Goal: Transaction & Acquisition: Purchase product/service

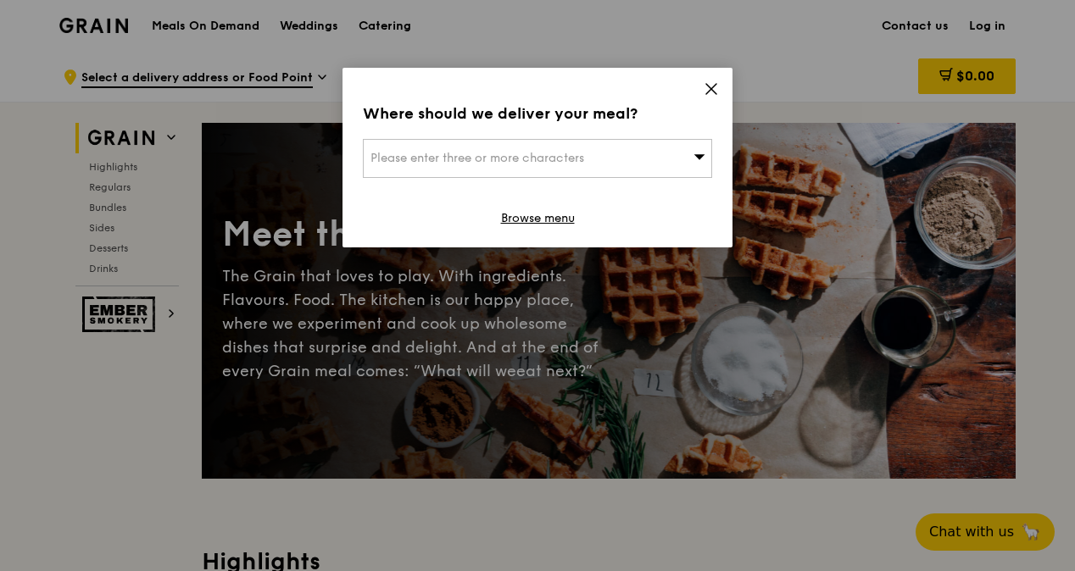
click at [718, 90] on icon at bounding box center [711, 88] width 15 height 15
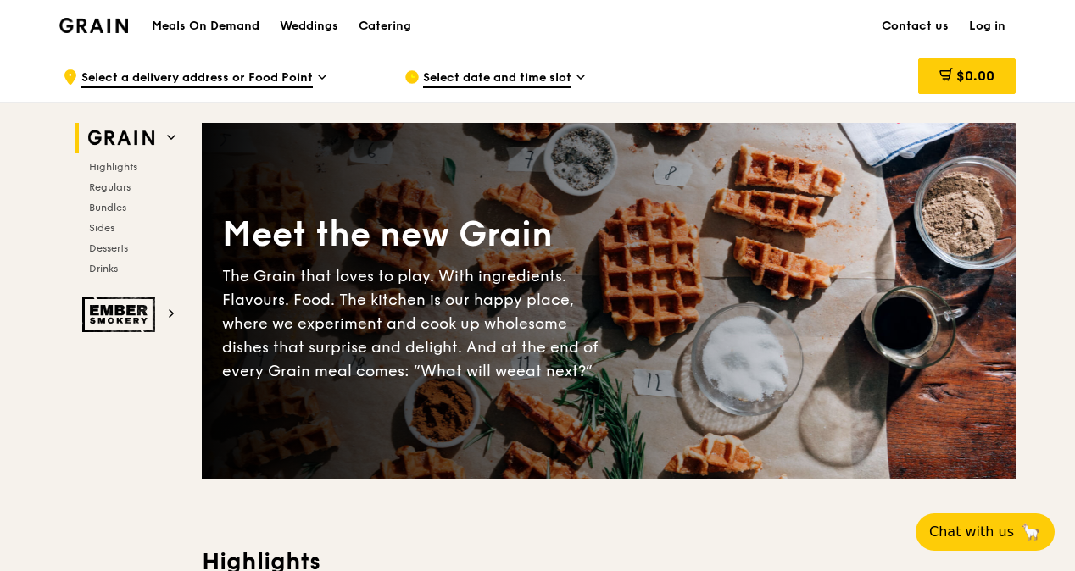
click at [989, 19] on link "Log in" at bounding box center [987, 26] width 57 height 51
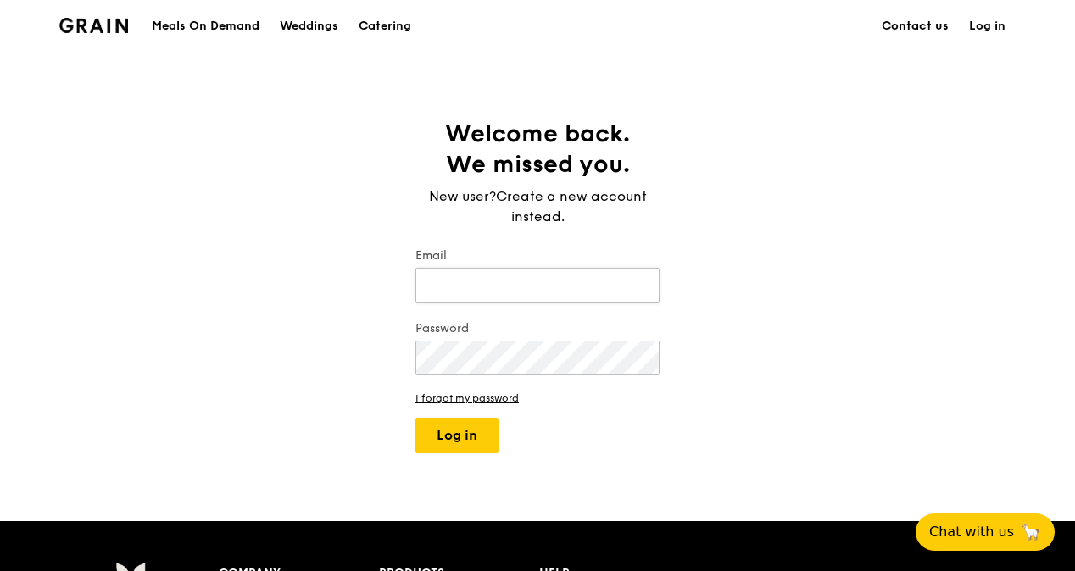
click at [552, 272] on input "Email" at bounding box center [537, 286] width 244 height 36
type input "[PERSON_NAME][EMAIL_ADDRESS][PERSON_NAME][DOMAIN_NAME]"
click at [426, 427] on button "Log in" at bounding box center [456, 436] width 83 height 36
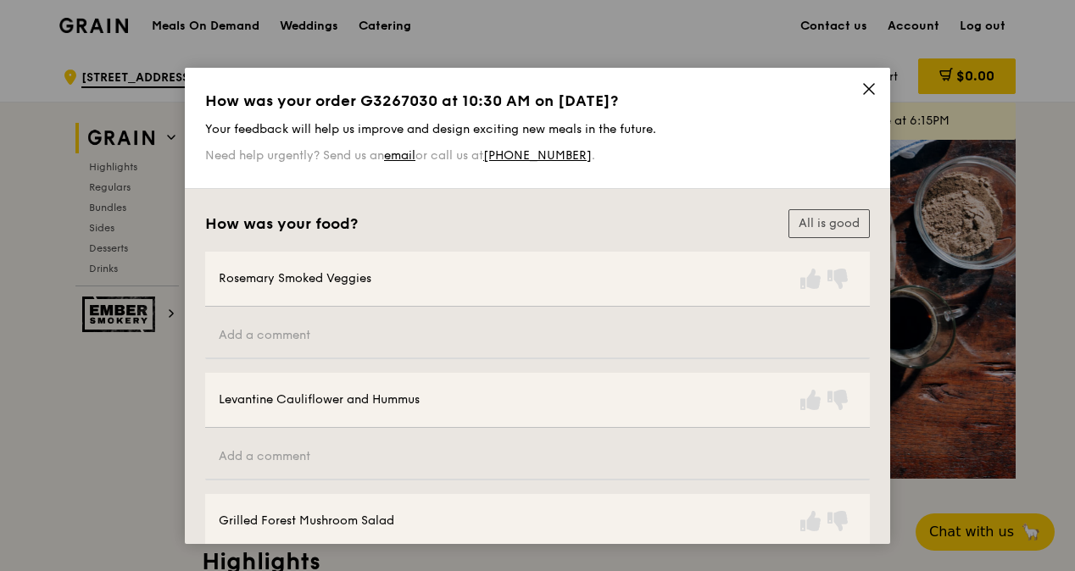
click at [865, 89] on icon at bounding box center [869, 89] width 10 height 10
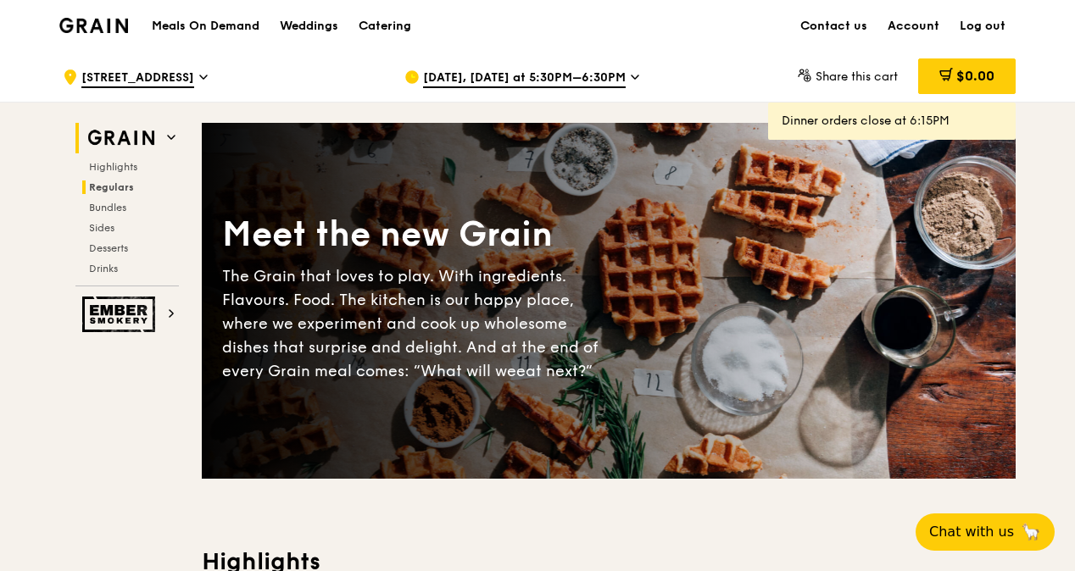
click at [114, 190] on span "Regulars" at bounding box center [111, 187] width 45 height 12
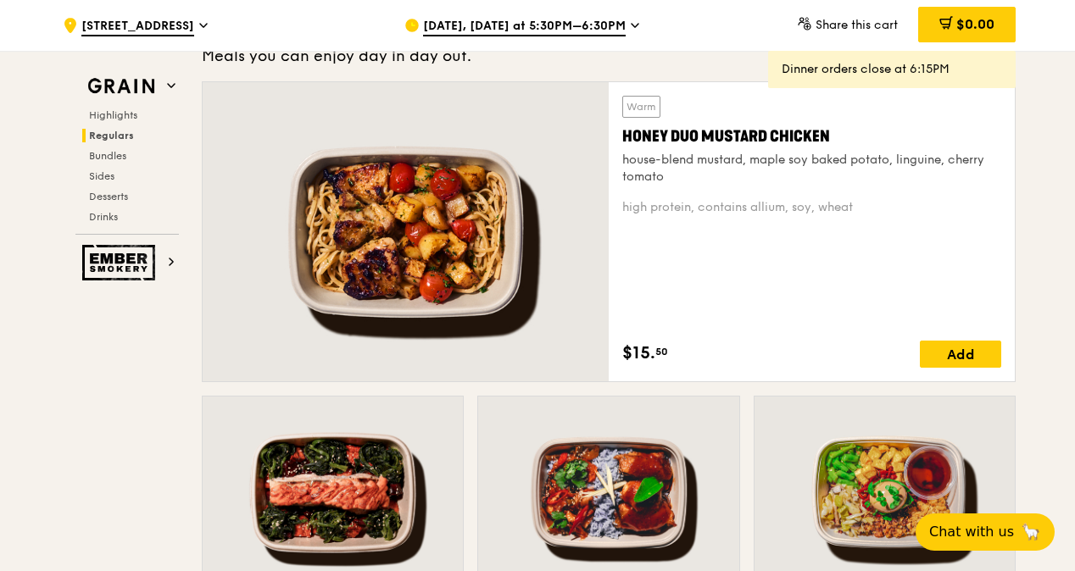
scroll to position [1182, 0]
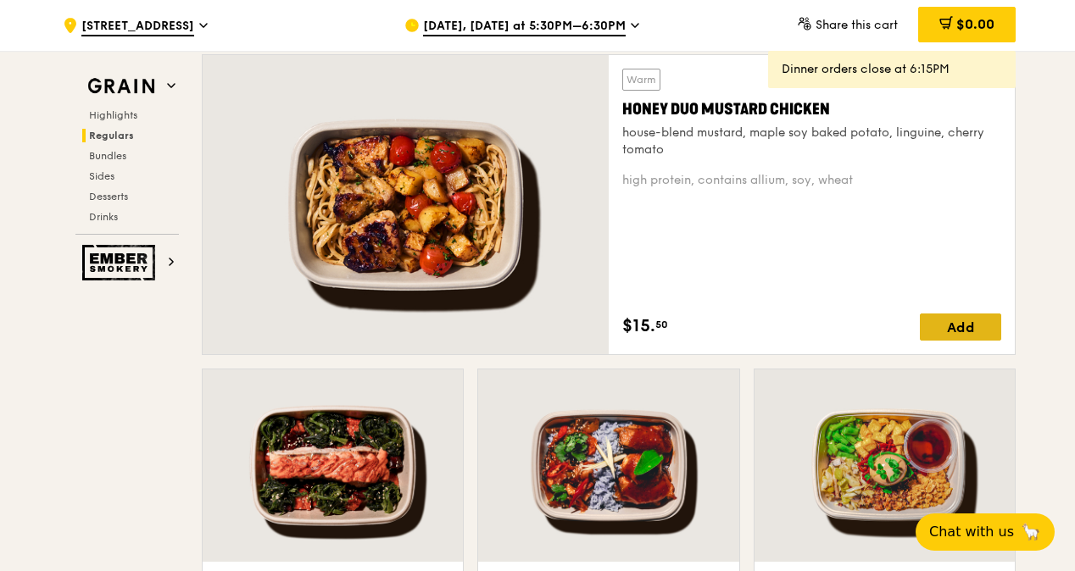
click at [964, 330] on div "Add" at bounding box center [960, 327] width 81 height 27
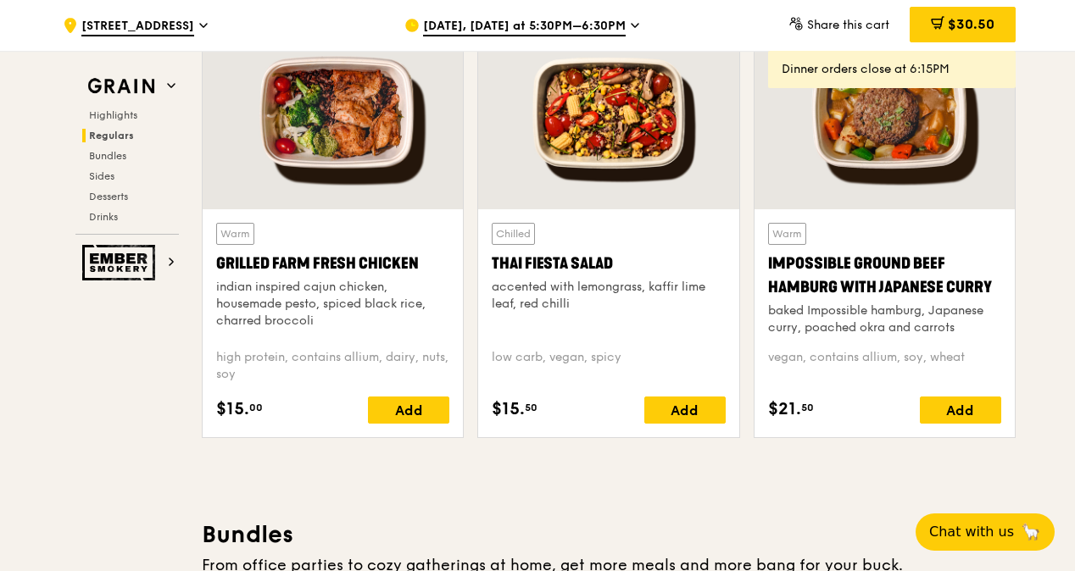
scroll to position [1945, 0]
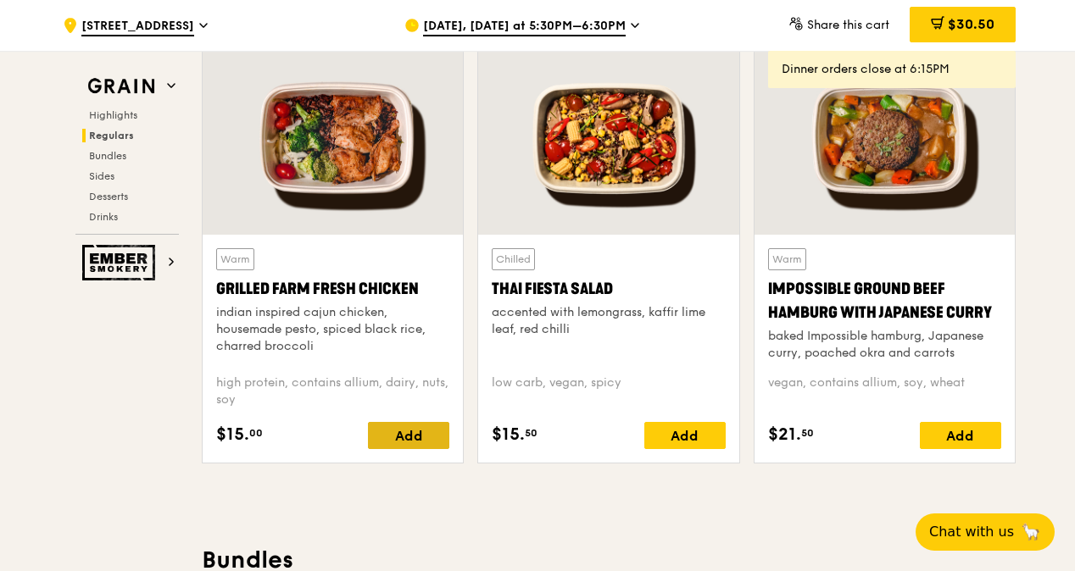
click at [413, 434] on div "Add" at bounding box center [408, 435] width 81 height 27
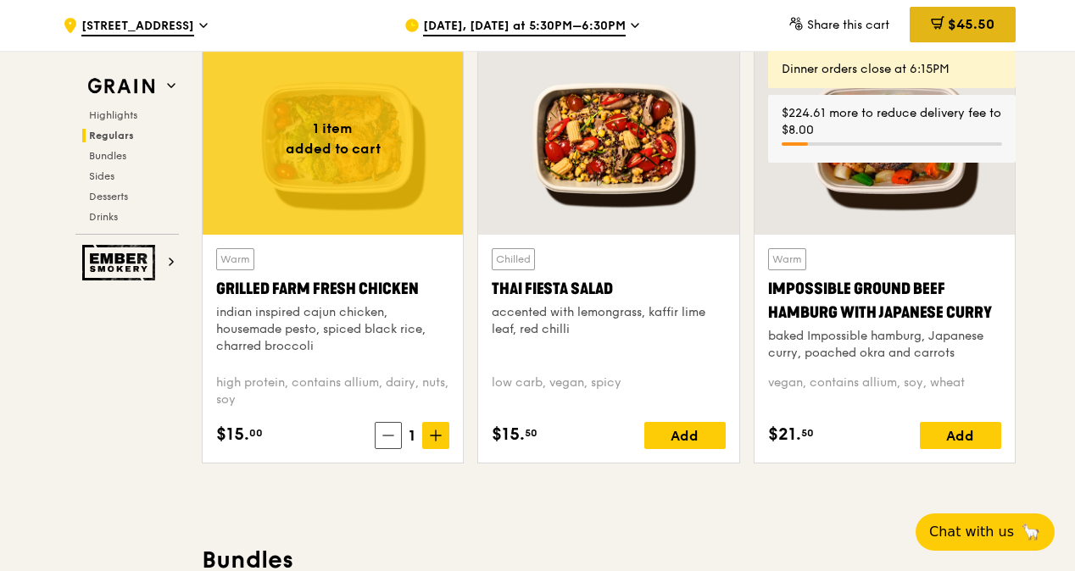
click at [983, 20] on span "$45.50" at bounding box center [971, 24] width 47 height 16
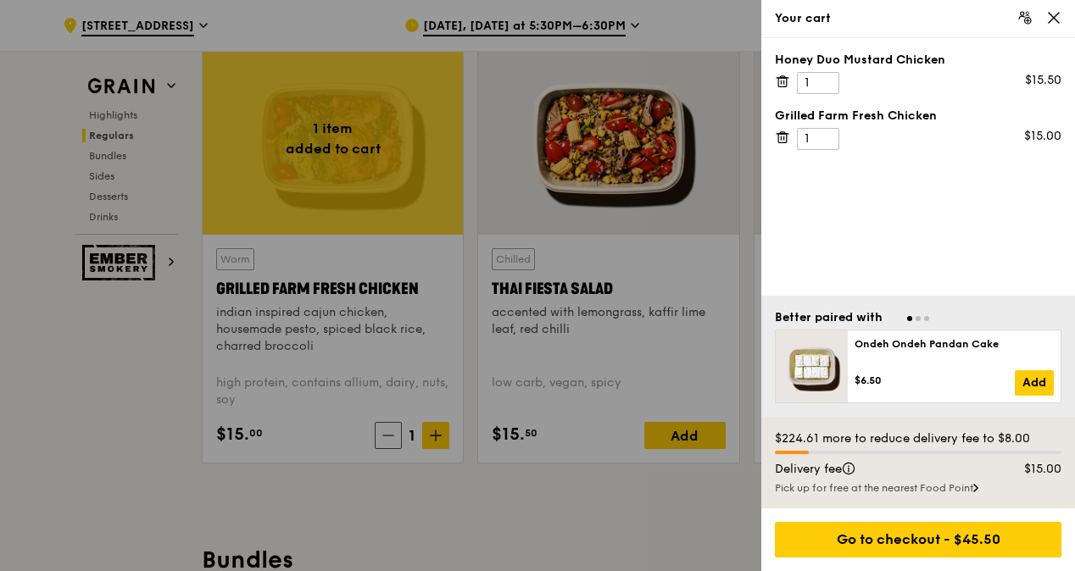
scroll to position [1928, 0]
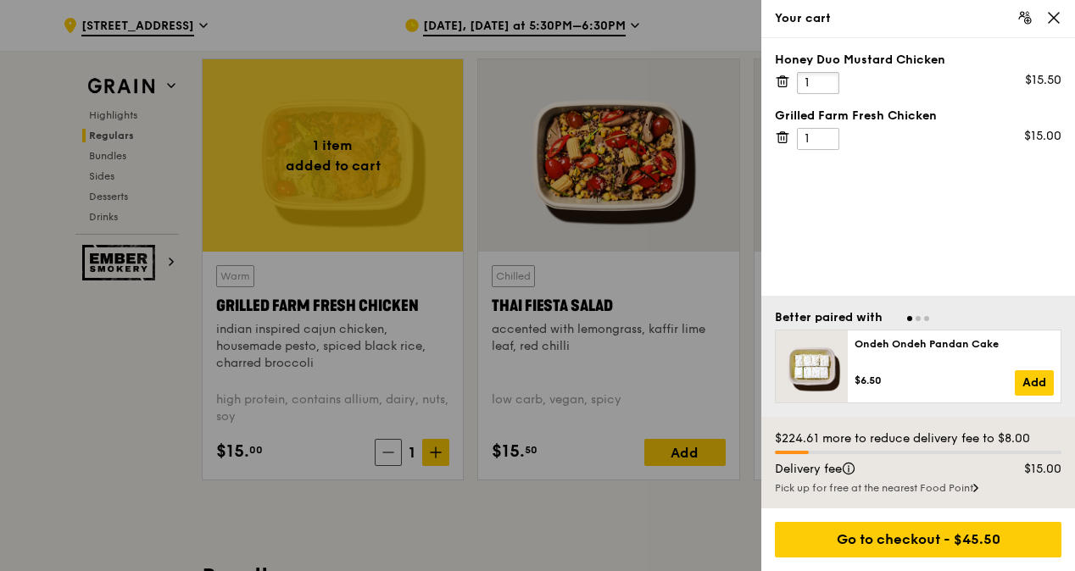
click at [810, 78] on input "1" at bounding box center [818, 83] width 42 height 22
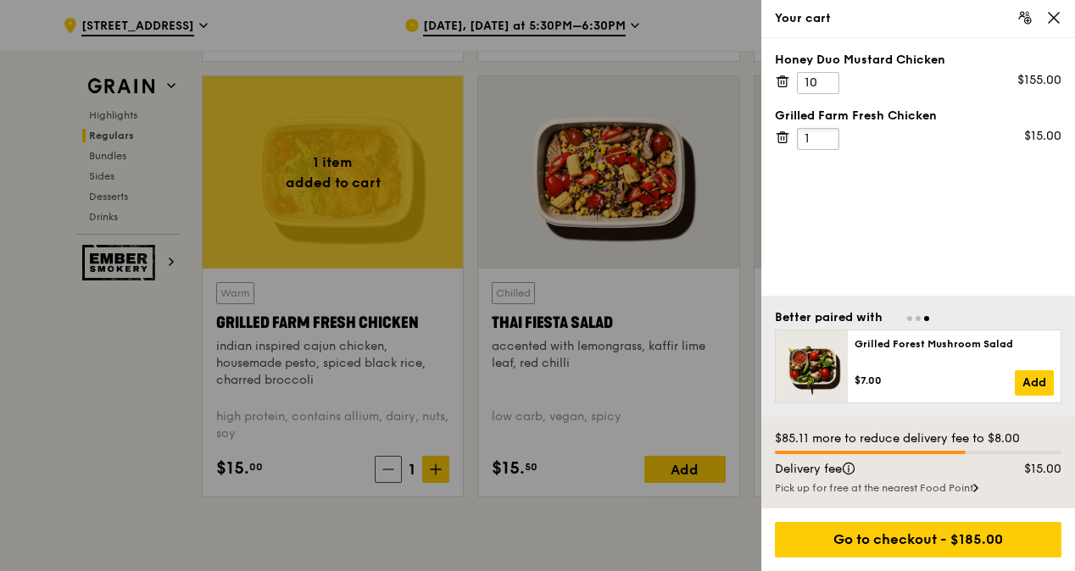
click at [817, 132] on input "1" at bounding box center [818, 139] width 42 height 22
click at [816, 86] on input "10" at bounding box center [818, 83] width 42 height 22
type input "1"
type input "5"
click at [811, 129] on input "1" at bounding box center [818, 139] width 42 height 22
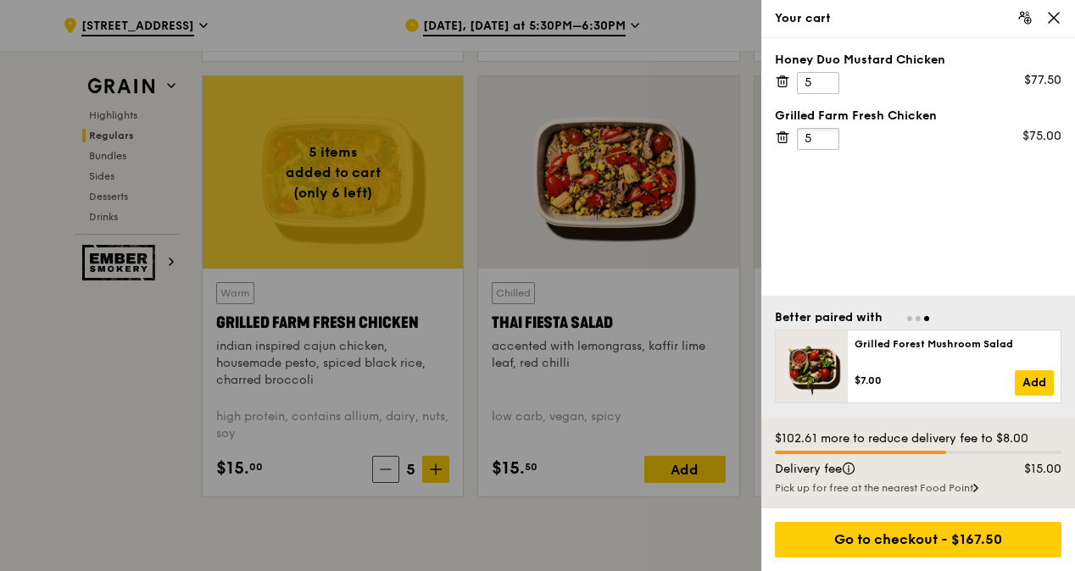
type input "5"
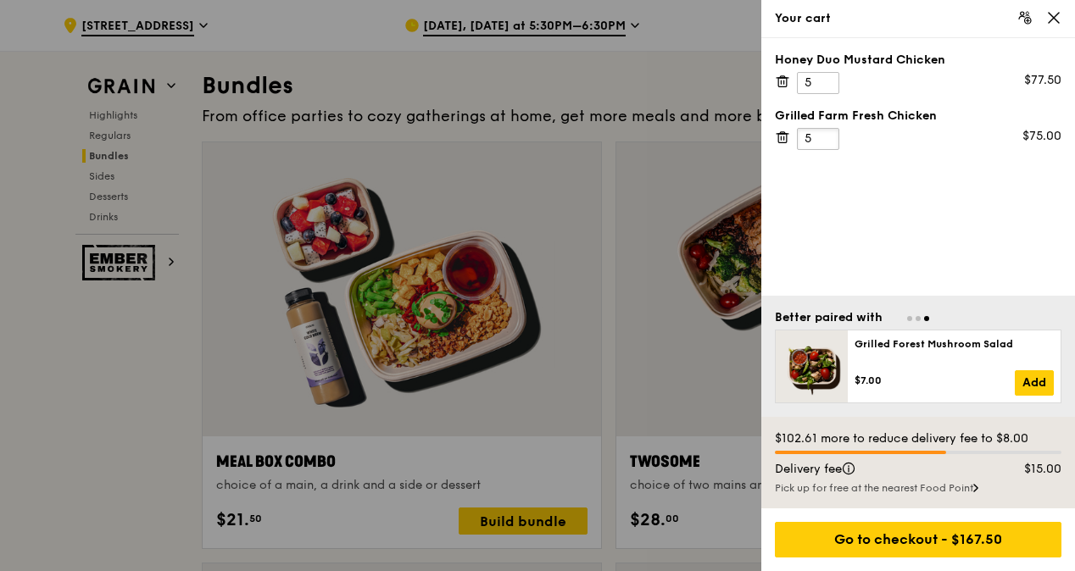
scroll to position [2504, 0]
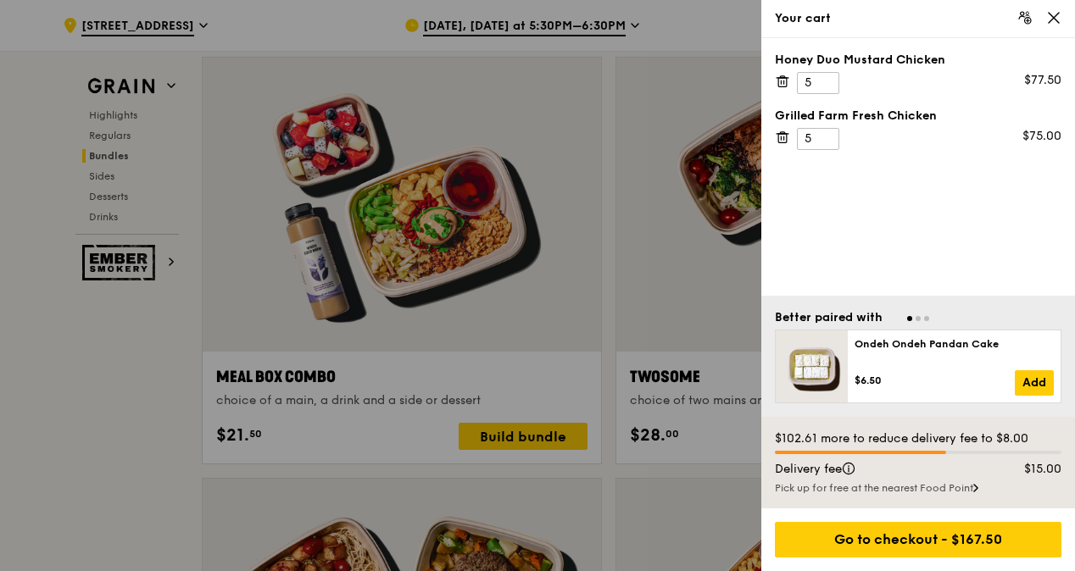
click at [645, 460] on div at bounding box center [537, 285] width 1075 height 571
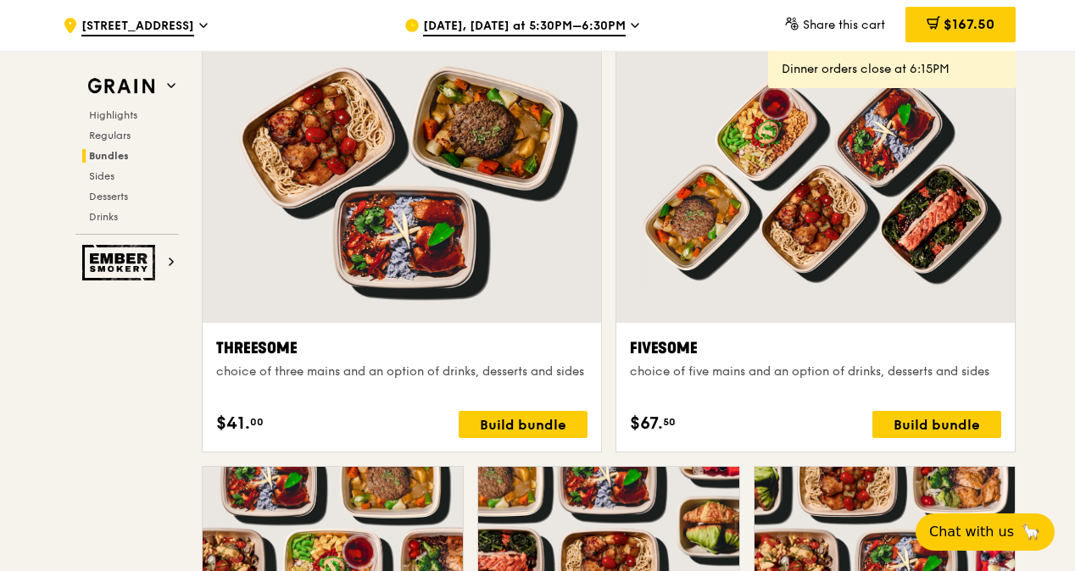
scroll to position [2928, 0]
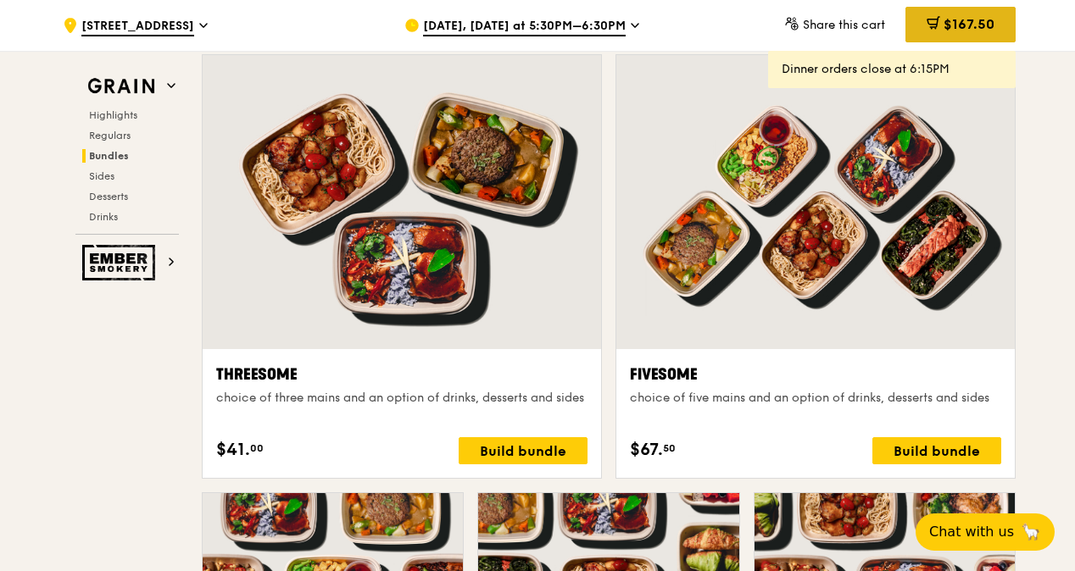
click at [958, 22] on span "$167.50" at bounding box center [969, 24] width 51 height 16
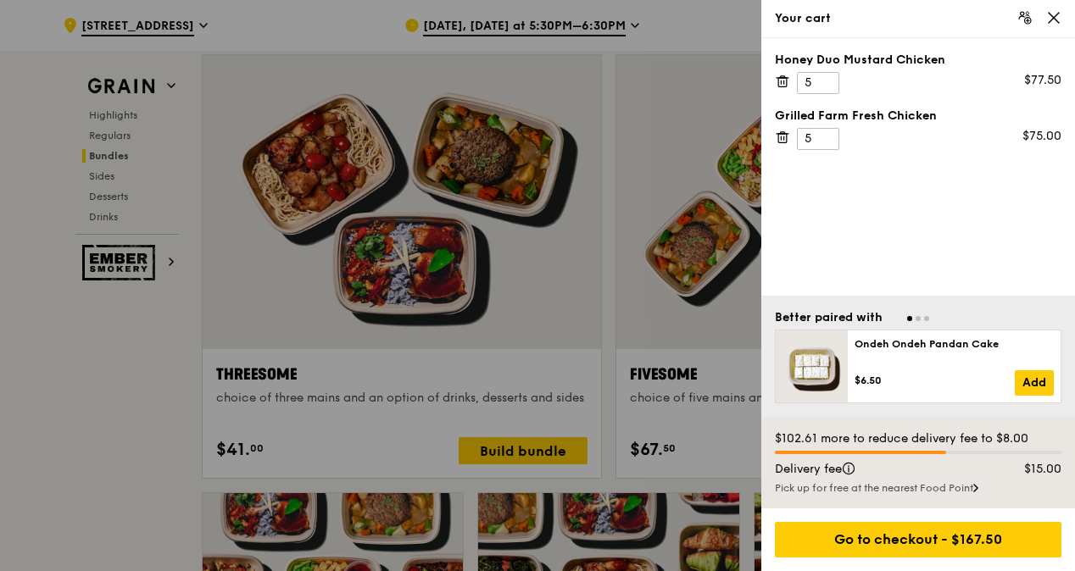
click at [784, 137] on icon at bounding box center [784, 137] width 0 height 3
click at [782, 81] on icon at bounding box center [782, 81] width 15 height 15
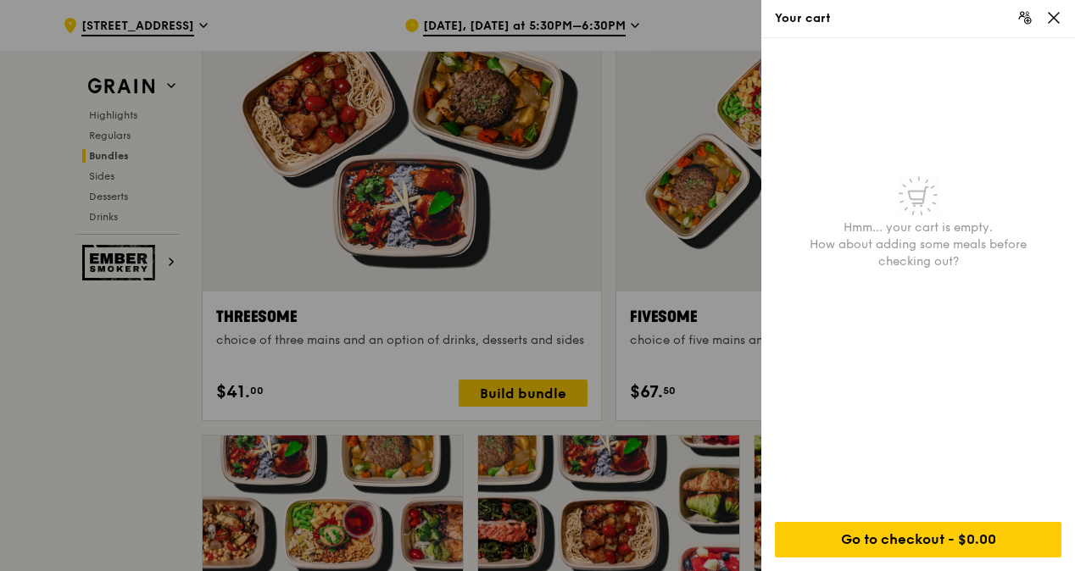
scroll to position [3013, 0]
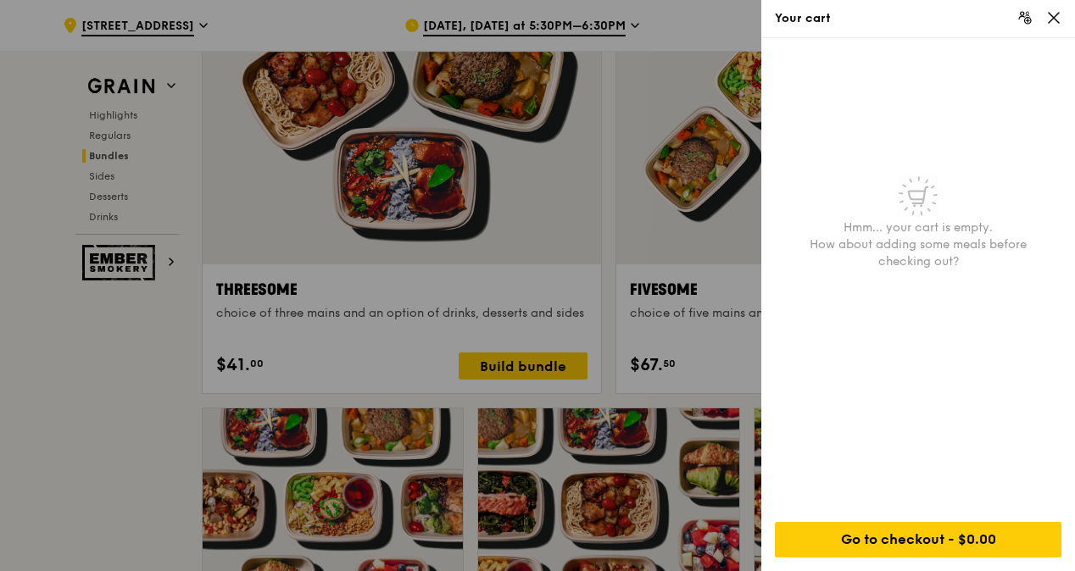
click at [700, 365] on div at bounding box center [537, 285] width 1075 height 571
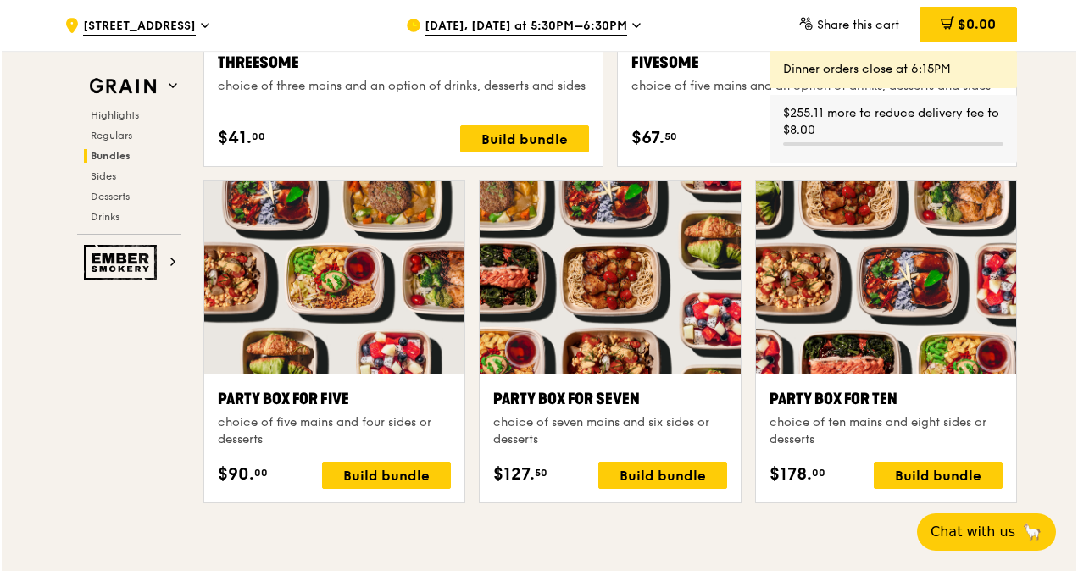
scroll to position [3267, 0]
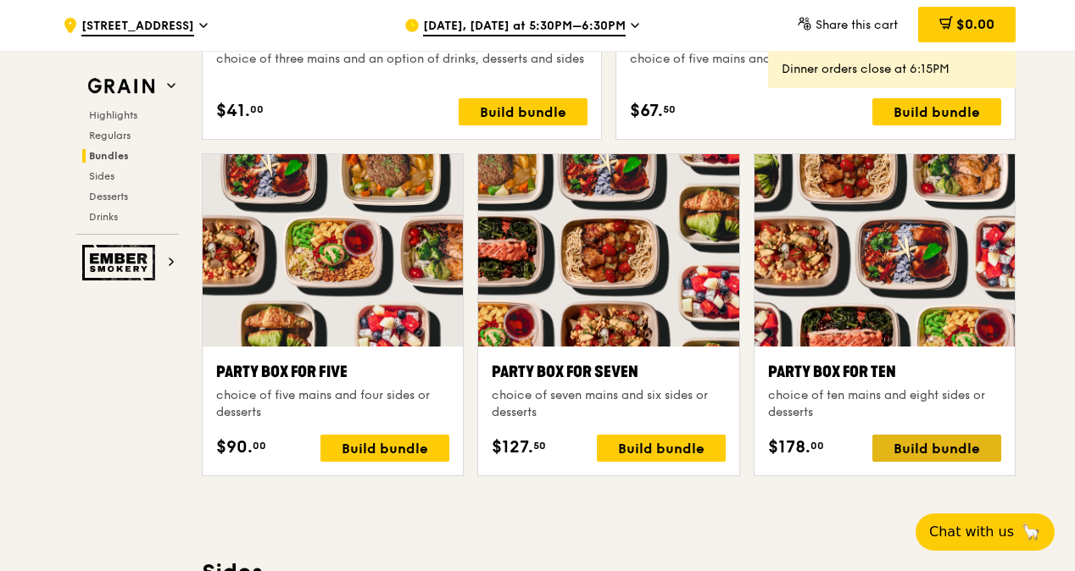
click at [929, 443] on div "Build bundle" at bounding box center [936, 448] width 129 height 27
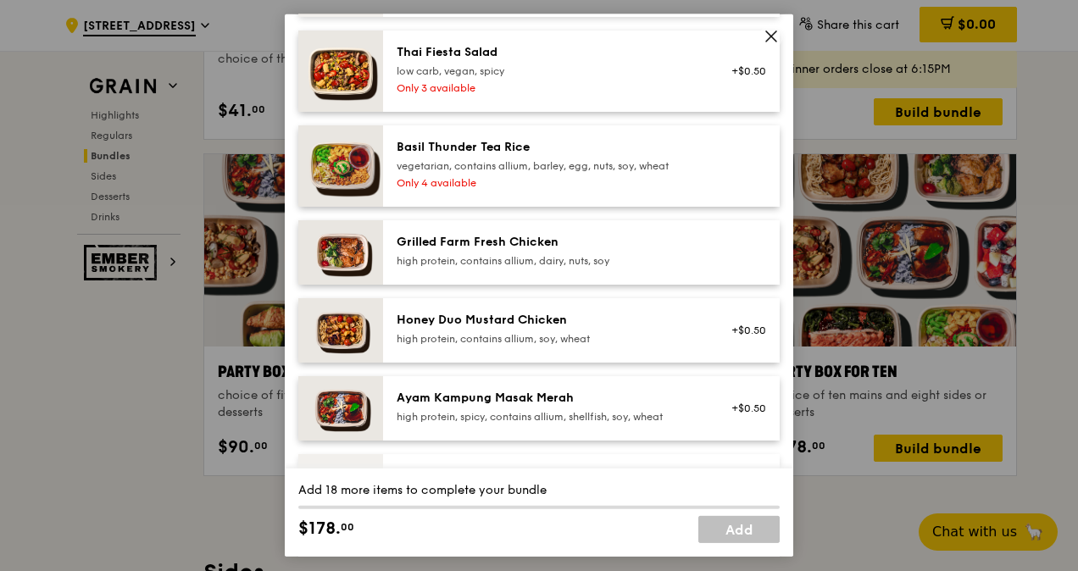
scroll to position [424, 0]
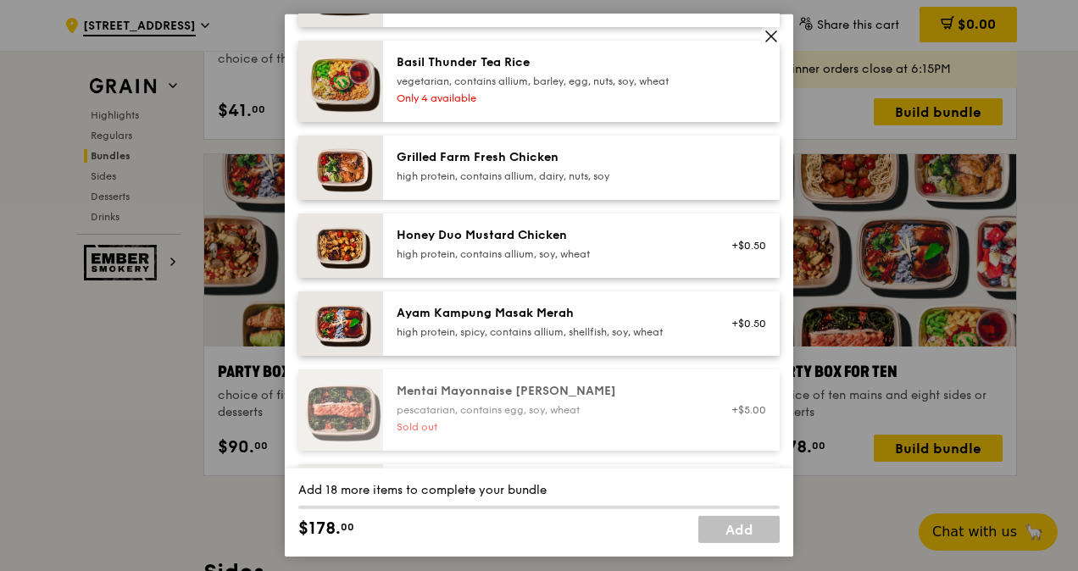
click at [476, 261] on div "high protein, contains allium, soy, wheat" at bounding box center [549, 255] width 304 height 14
click at [487, 322] on div "Ayam Kampung Masak Merah" at bounding box center [549, 313] width 304 height 17
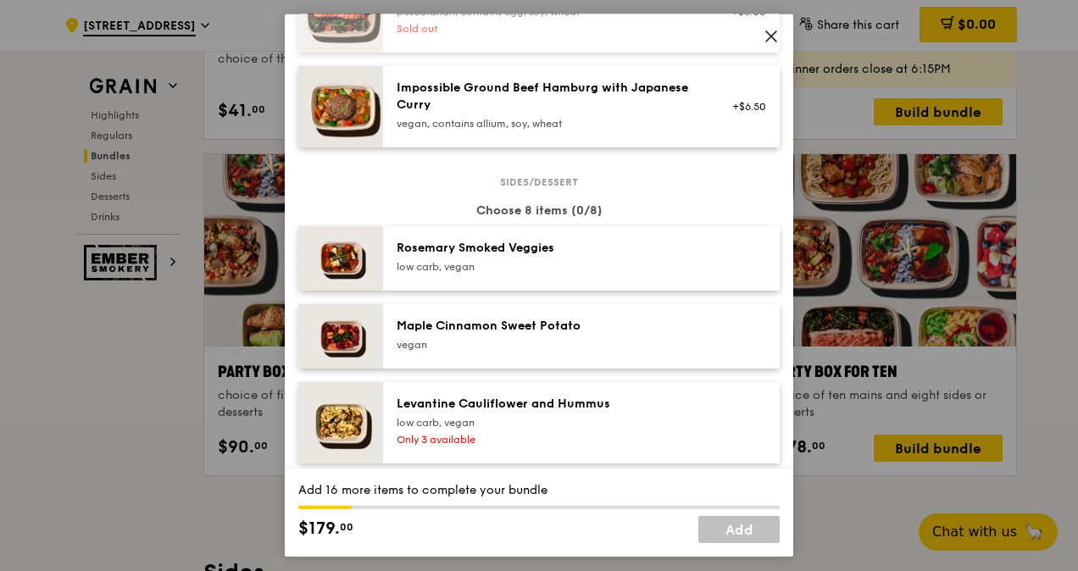
scroll to position [848, 0]
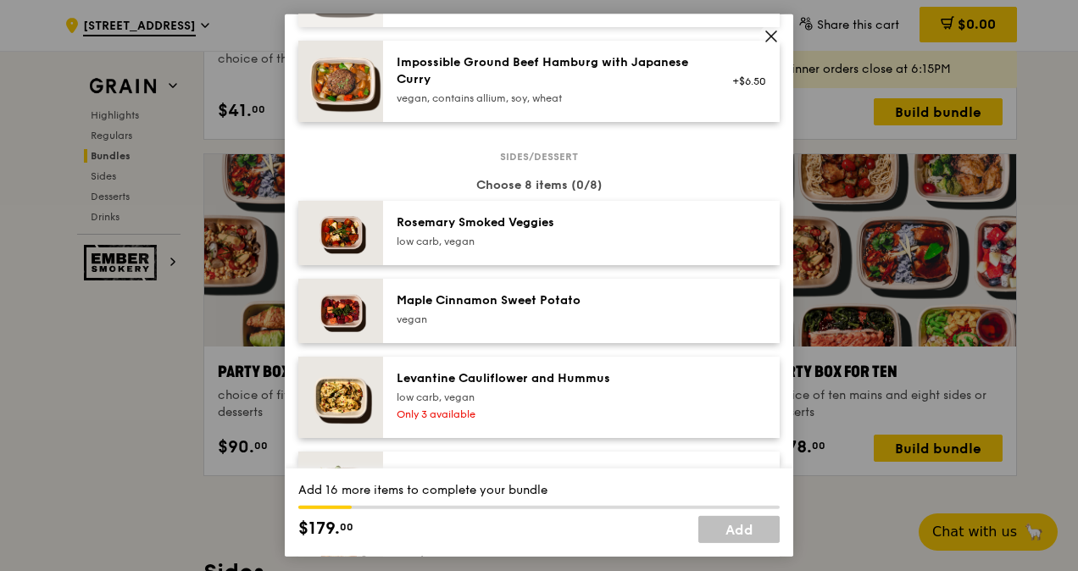
click at [449, 248] on div "low carb, vegan" at bounding box center [549, 242] width 304 height 14
click at [453, 325] on div "Maple Cinnamon Sweet Potato [GEOGRAPHIC_DATA]" at bounding box center [549, 309] width 304 height 34
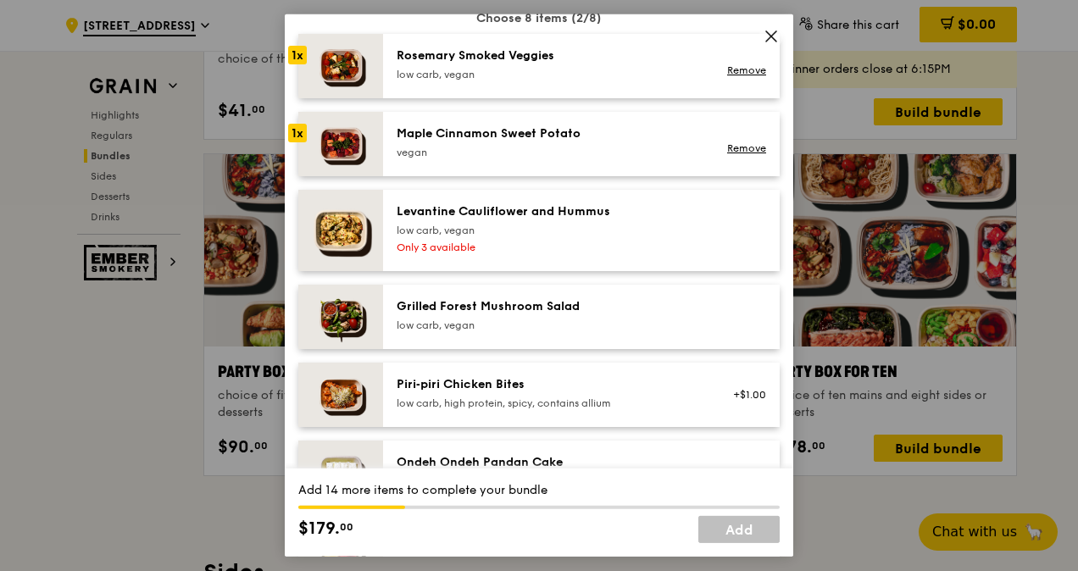
scroll to position [1017, 0]
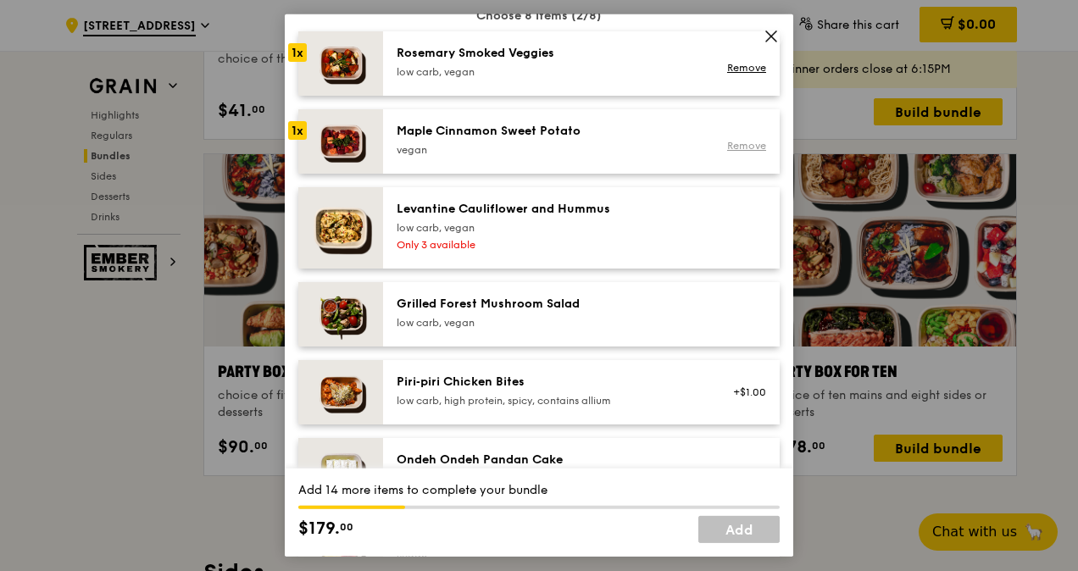
click at [746, 152] on link "Remove" at bounding box center [746, 146] width 39 height 12
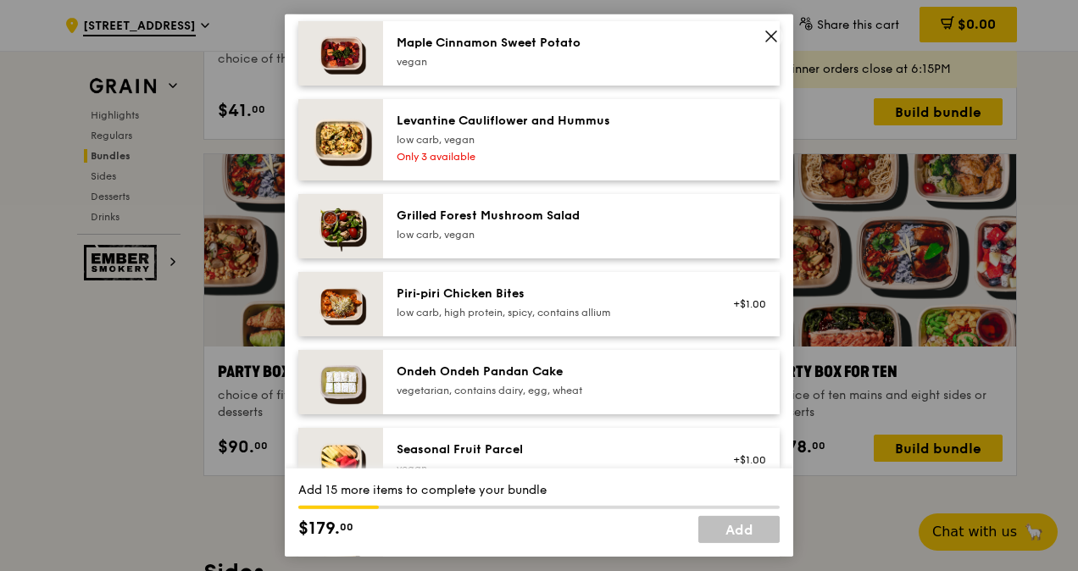
scroll to position [1187, 0]
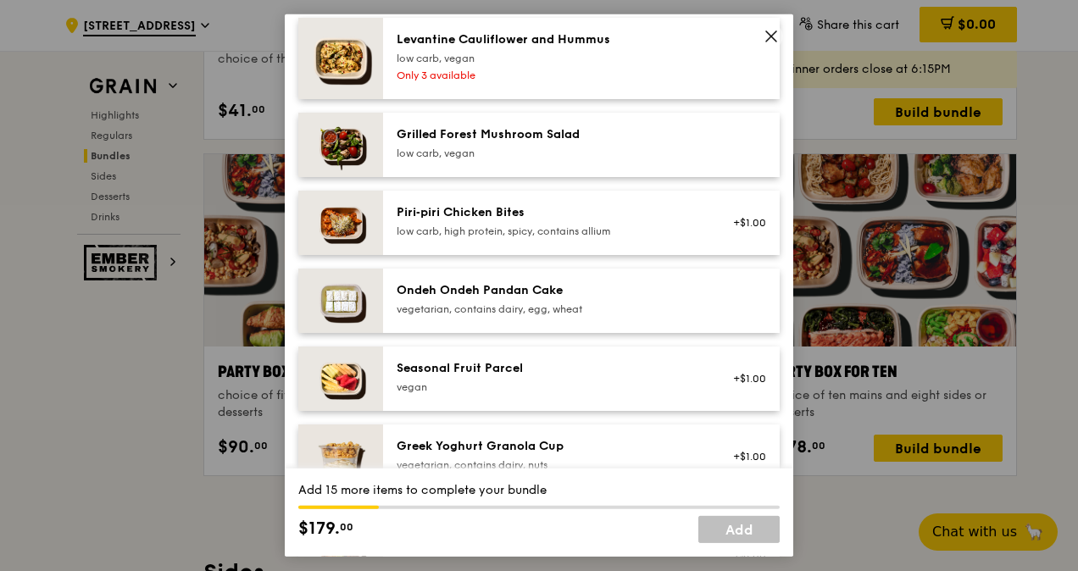
click at [537, 164] on div "Grilled Forest Mushroom Salad low carb, vegan" at bounding box center [549, 144] width 325 height 37
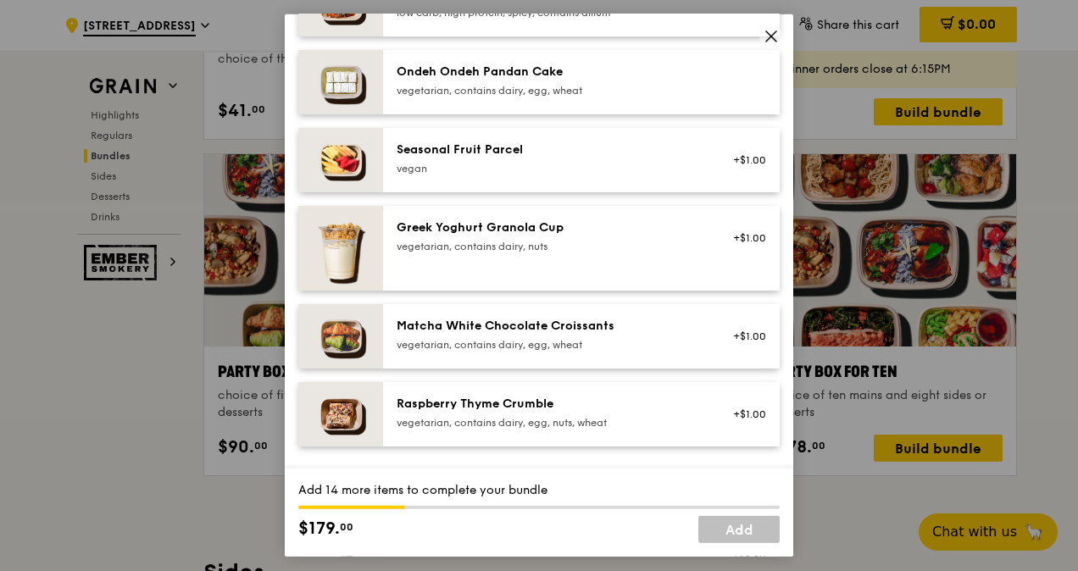
scroll to position [1441, 0]
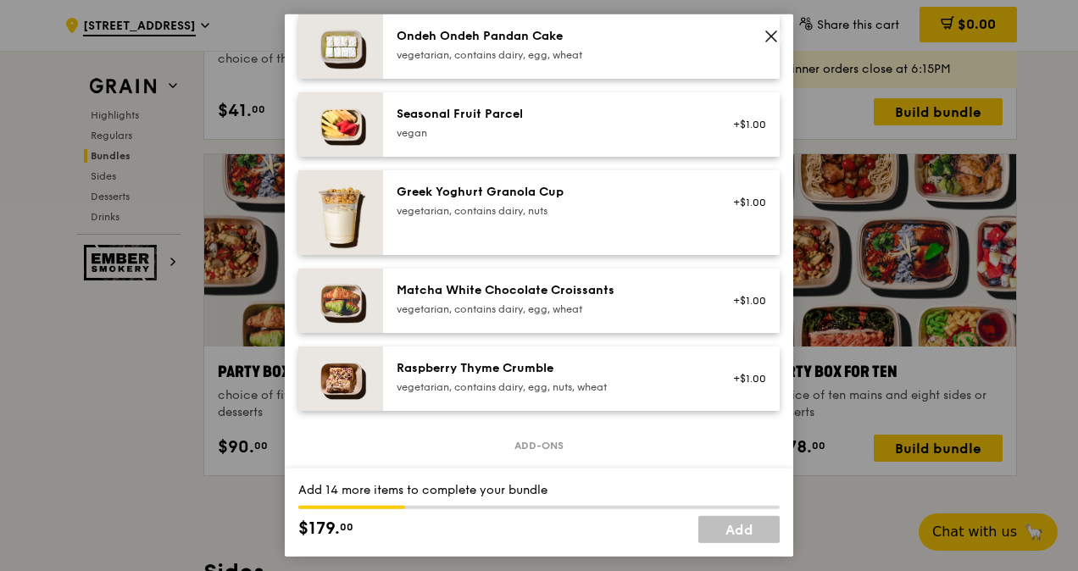
click at [610, 62] on div "vegetarian, contains dairy, egg, wheat" at bounding box center [549, 55] width 304 height 14
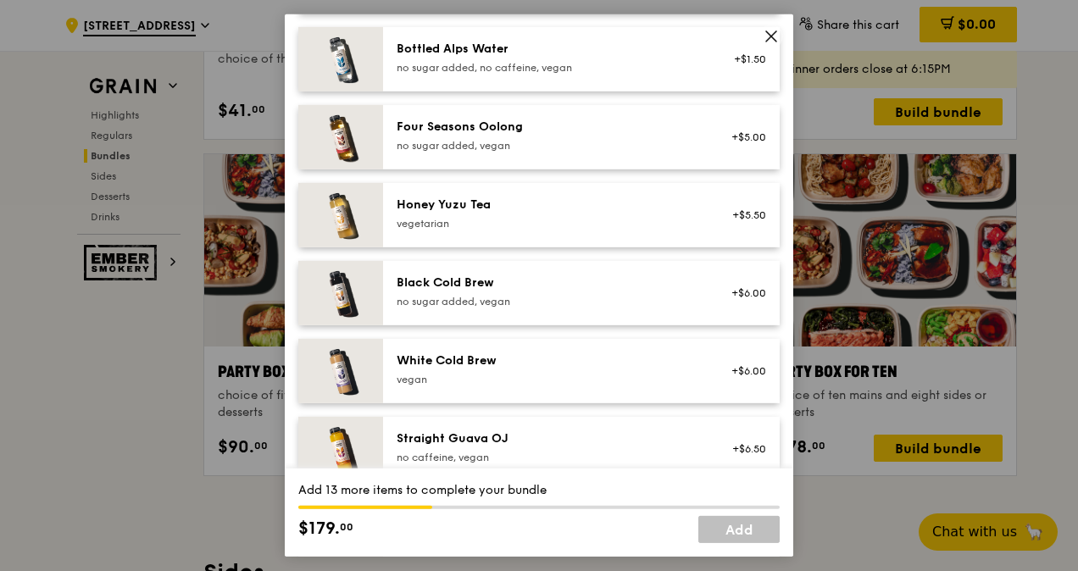
scroll to position [2177, 0]
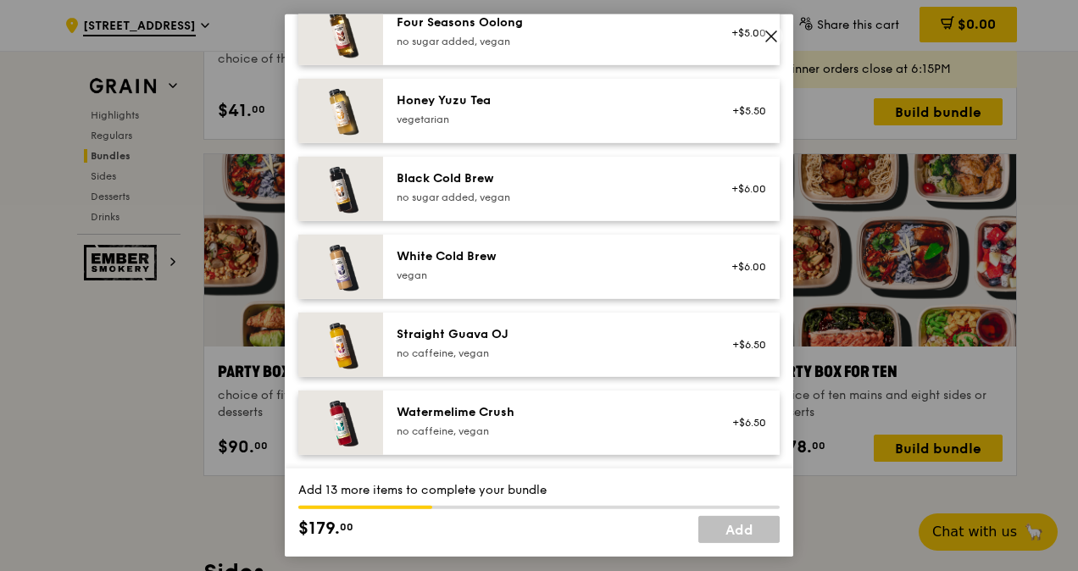
drag, startPoint x: 745, startPoint y: 530, endPoint x: 721, endPoint y: 371, distance: 160.4
drag, startPoint x: 721, startPoint y: 371, endPoint x: 700, endPoint y: 322, distance: 53.2
click at [700, 322] on div "Straight Guava OJ no caffeine, vegan +$6.50" at bounding box center [581, 345] width 397 height 64
click at [744, 351] on link "Remove" at bounding box center [746, 354] width 39 height 12
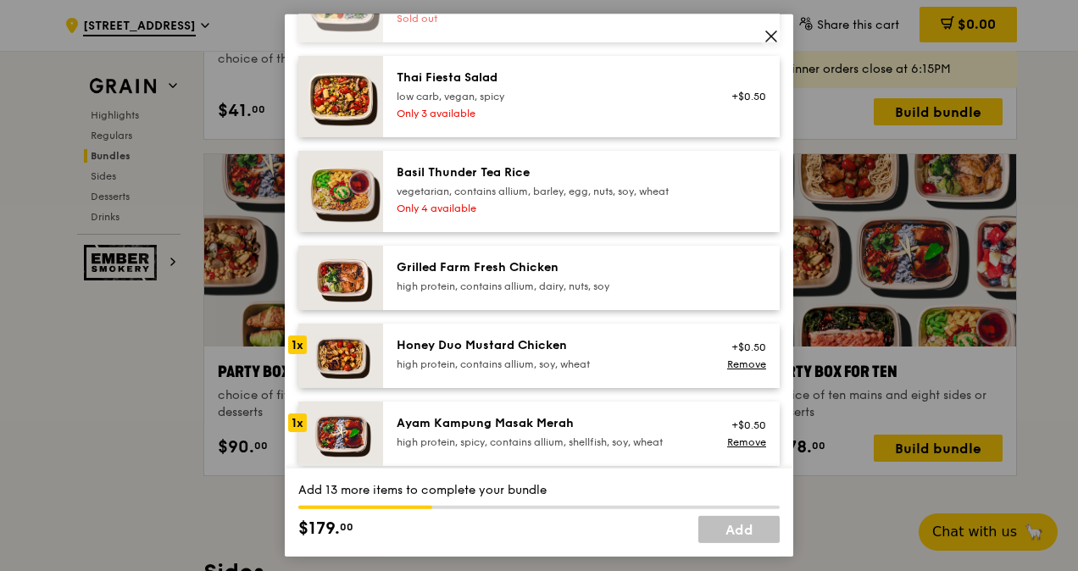
scroll to position [397, 0]
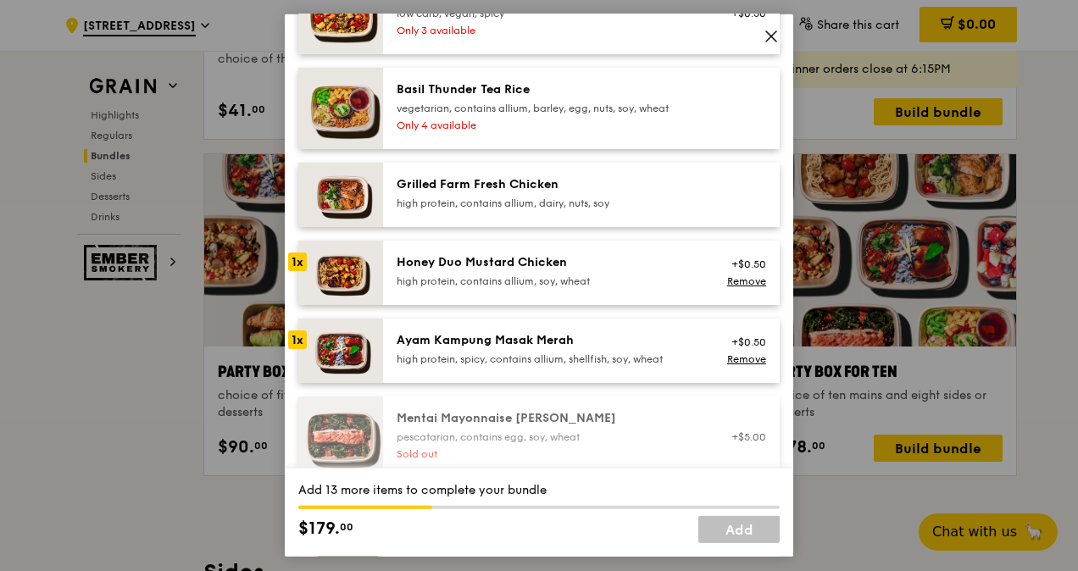
click at [543, 271] on div "Honey Duo Mustard Chicken" at bounding box center [549, 262] width 304 height 17
drag, startPoint x: 543, startPoint y: 280, endPoint x: 539, endPoint y: 370, distance: 90.8
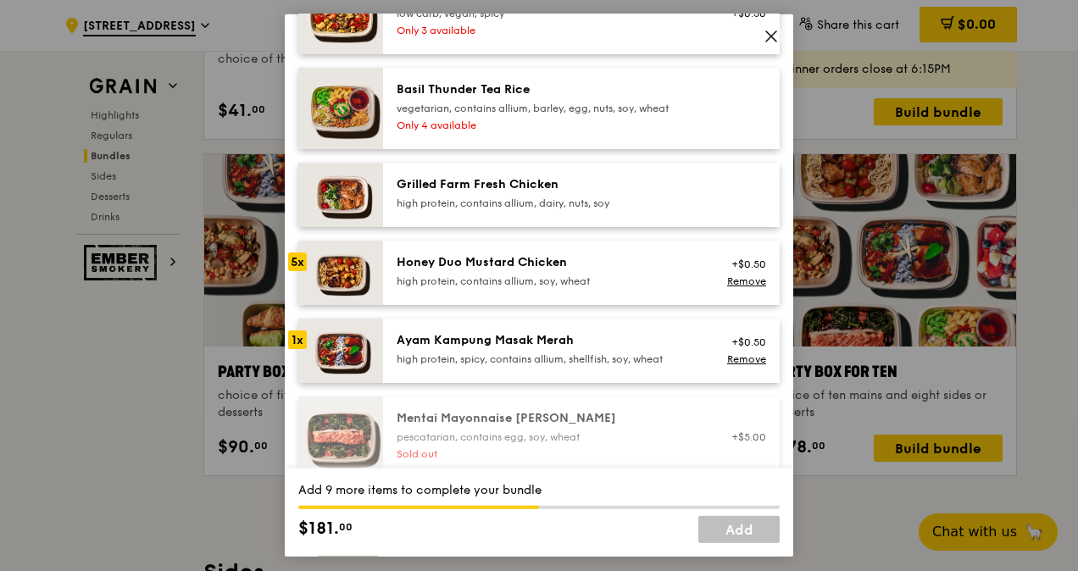
click at [539, 366] on div "high protein, spicy, contains allium, shellfish, soy, wheat" at bounding box center [549, 360] width 304 height 14
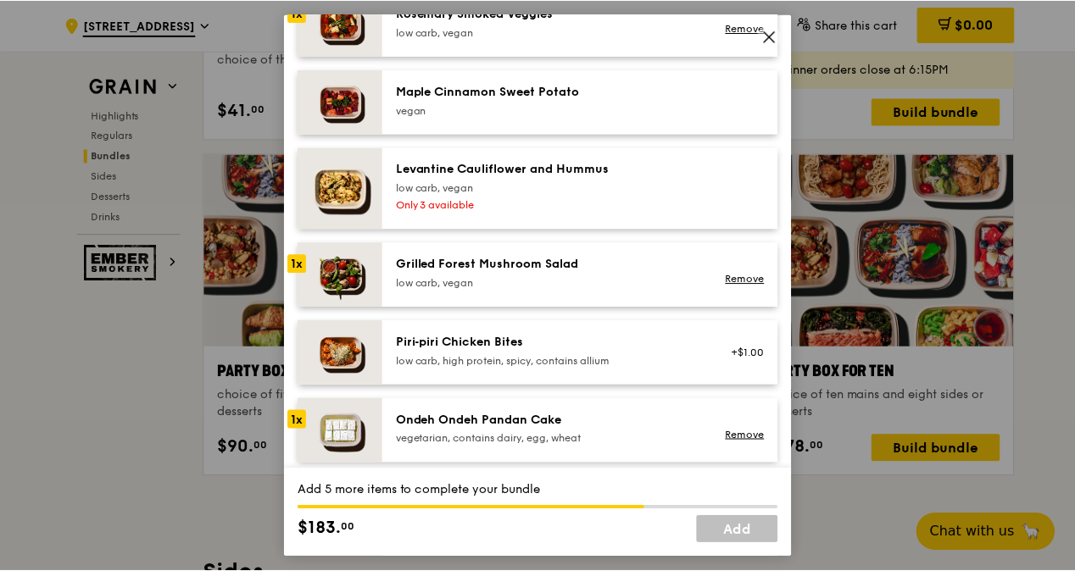
scroll to position [1272, 0]
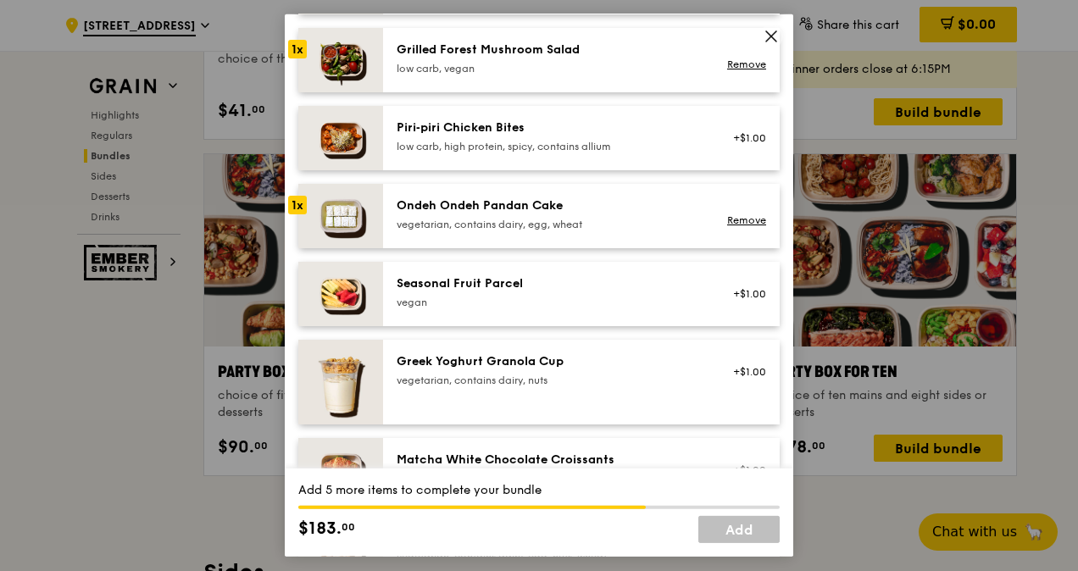
click at [772, 37] on icon at bounding box center [771, 36] width 10 height 10
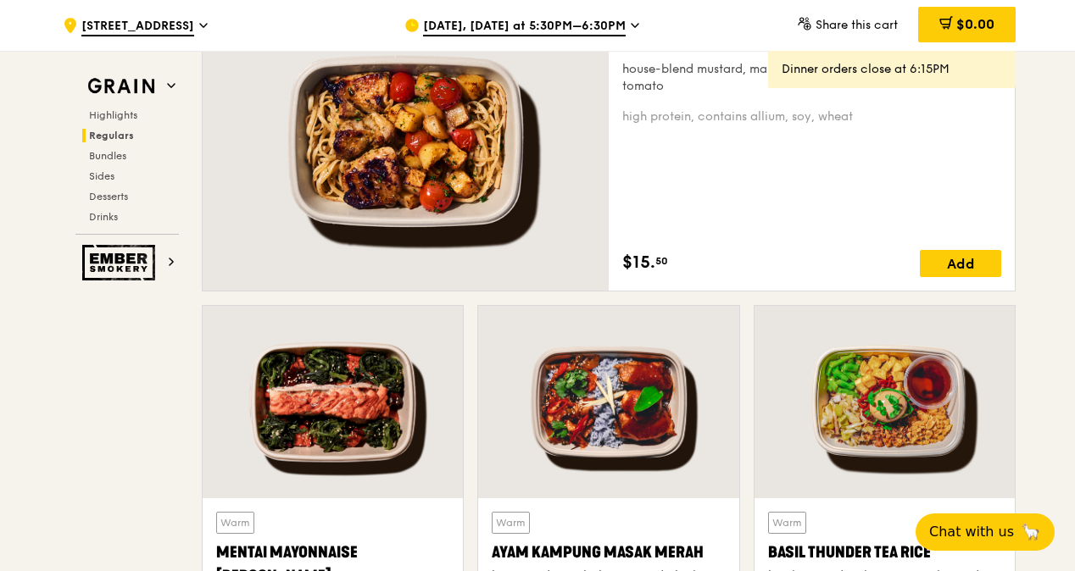
scroll to position [1148, 0]
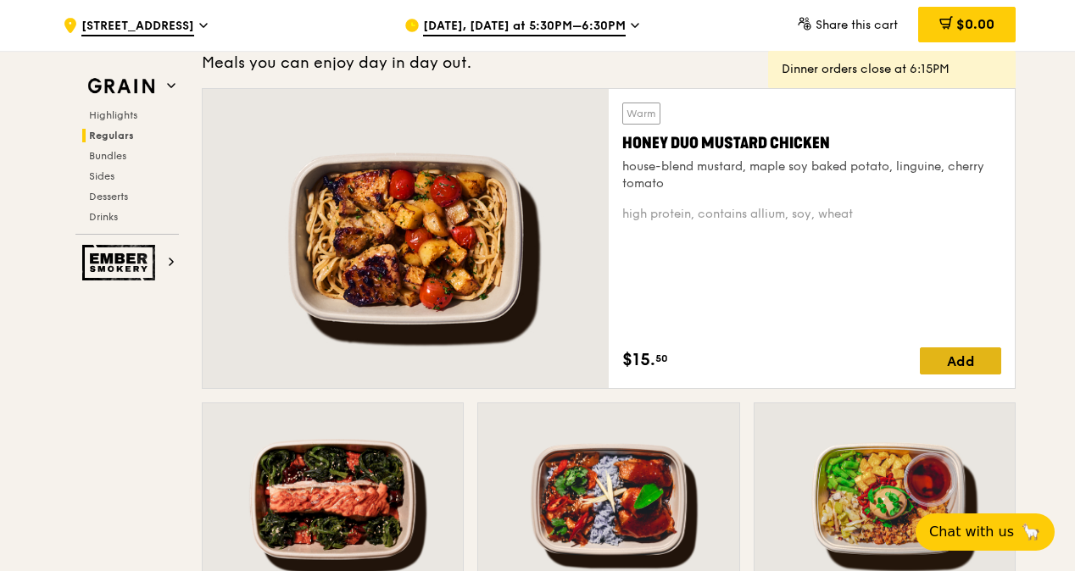
click at [958, 359] on div "Add" at bounding box center [960, 361] width 81 height 27
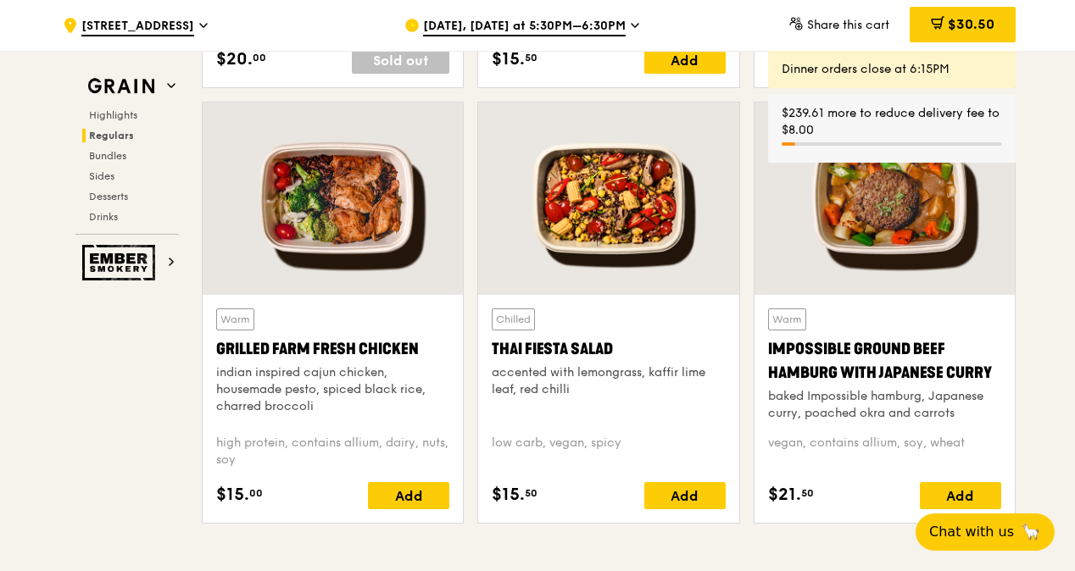
scroll to position [1911, 0]
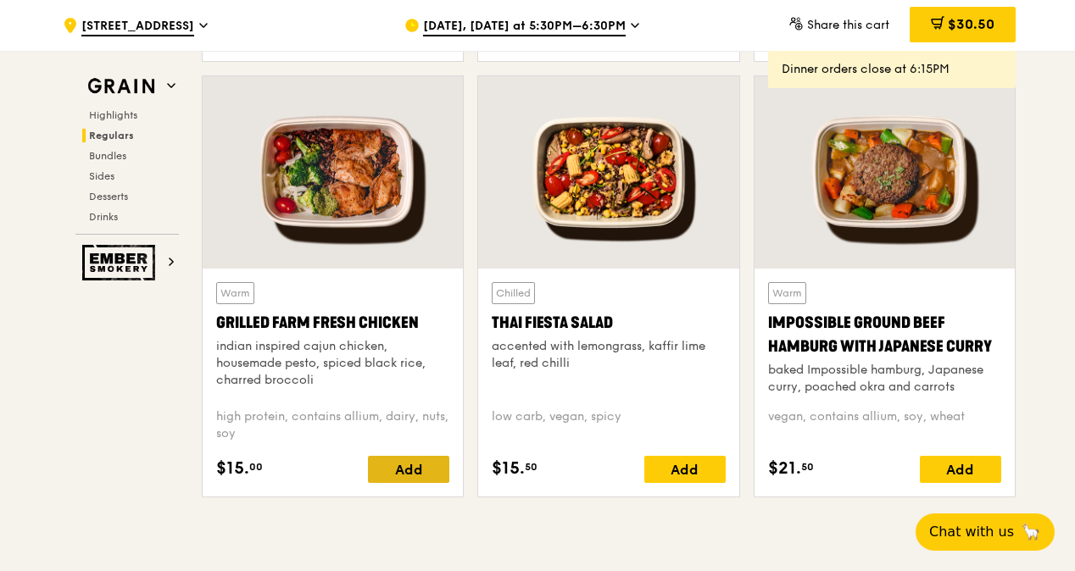
click at [418, 477] on div "Add" at bounding box center [408, 469] width 81 height 27
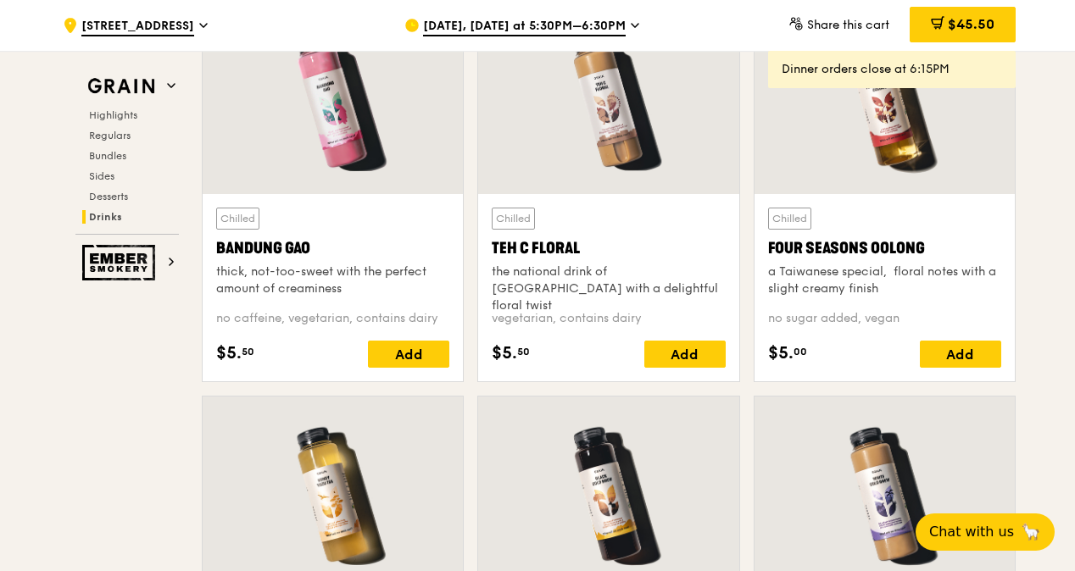
scroll to position [6151, 0]
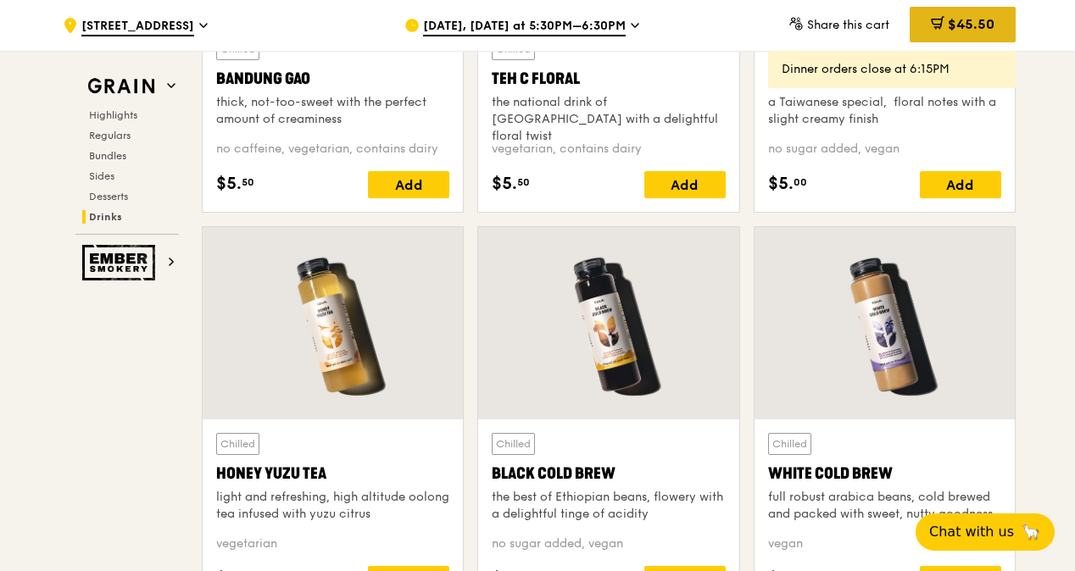
click at [960, 24] on span "$45.50" at bounding box center [971, 24] width 47 height 16
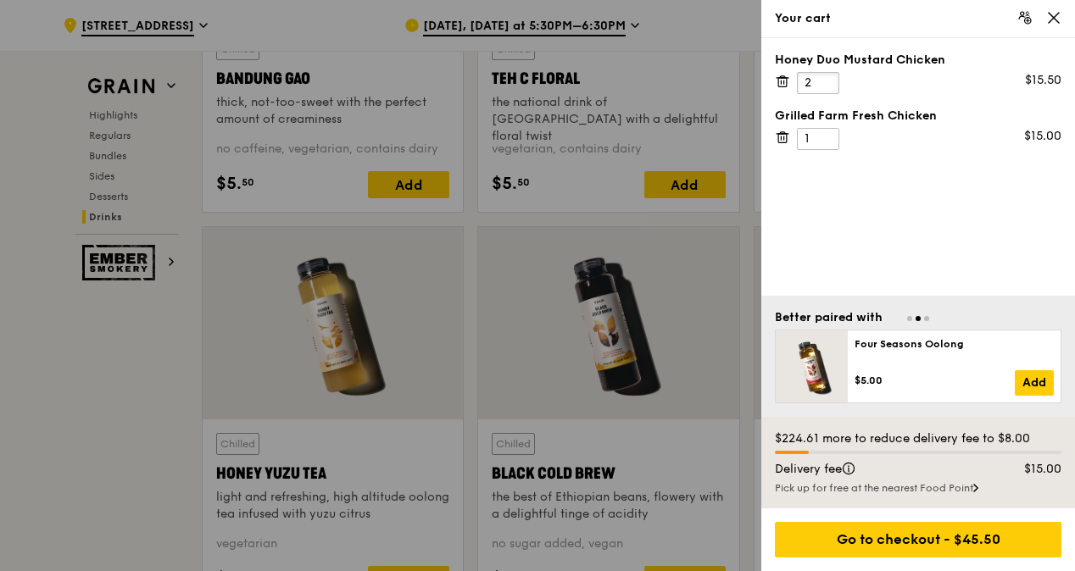
click at [825, 78] on input "2" at bounding box center [818, 83] width 42 height 22
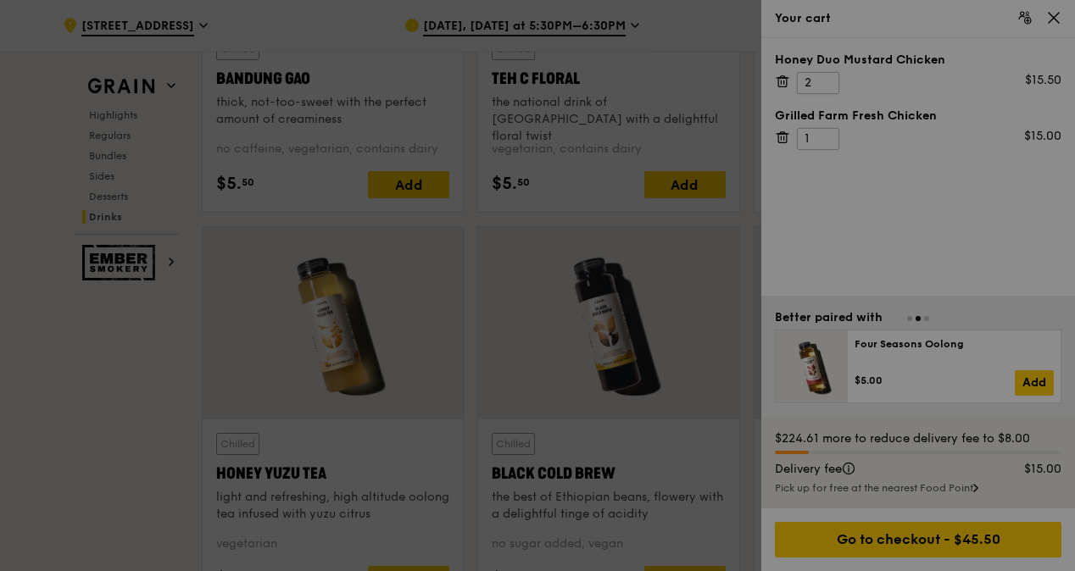
click at [825, 78] on div at bounding box center [537, 285] width 1075 height 571
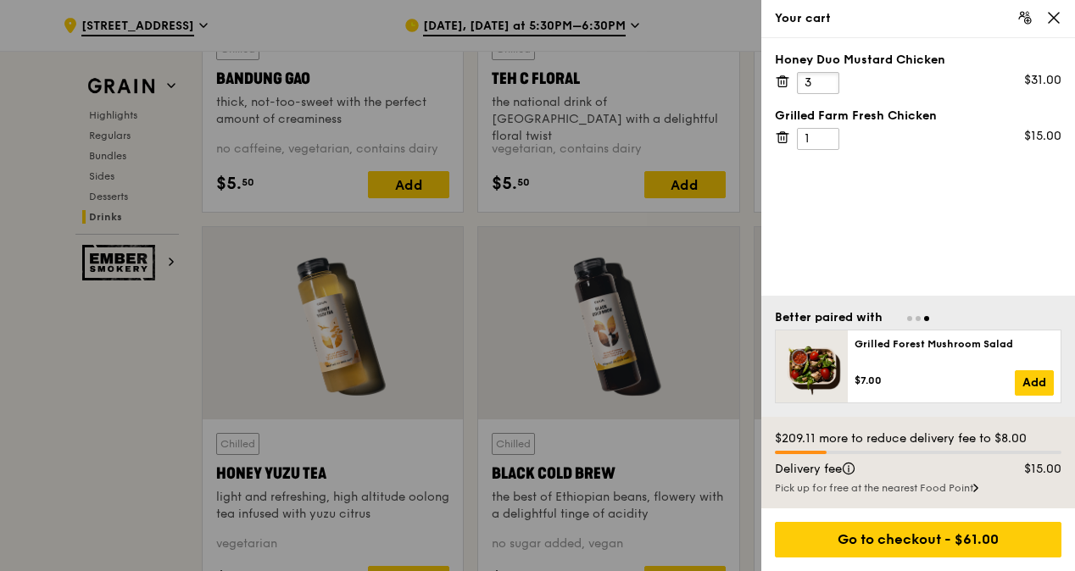
click at [825, 77] on input "3" at bounding box center [818, 83] width 42 height 22
click at [825, 77] on input "4" at bounding box center [818, 83] width 42 height 22
type input "5"
click at [826, 78] on input "5" at bounding box center [818, 83] width 42 height 22
click at [825, 132] on input "2" at bounding box center [818, 139] width 42 height 22
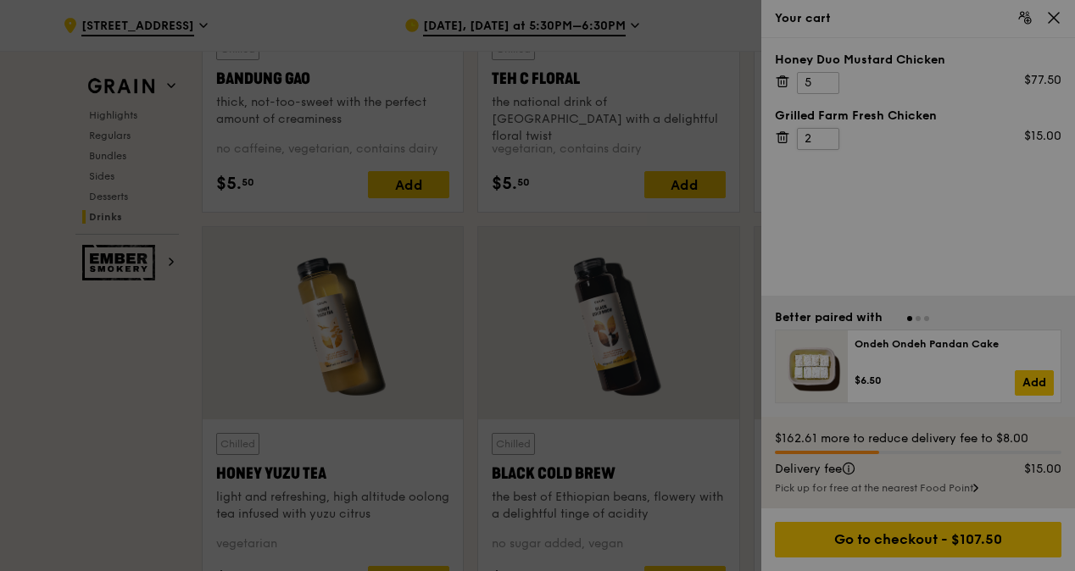
click at [825, 132] on div at bounding box center [537, 285] width 1075 height 571
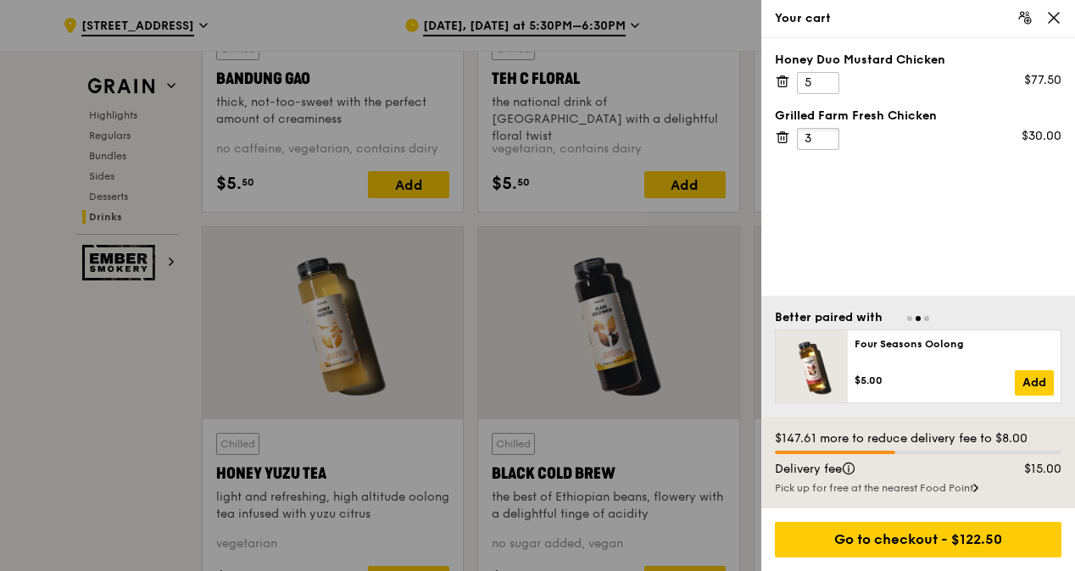
click at [825, 132] on input "3" at bounding box center [818, 139] width 42 height 22
click at [825, 132] on input "4" at bounding box center [818, 139] width 42 height 22
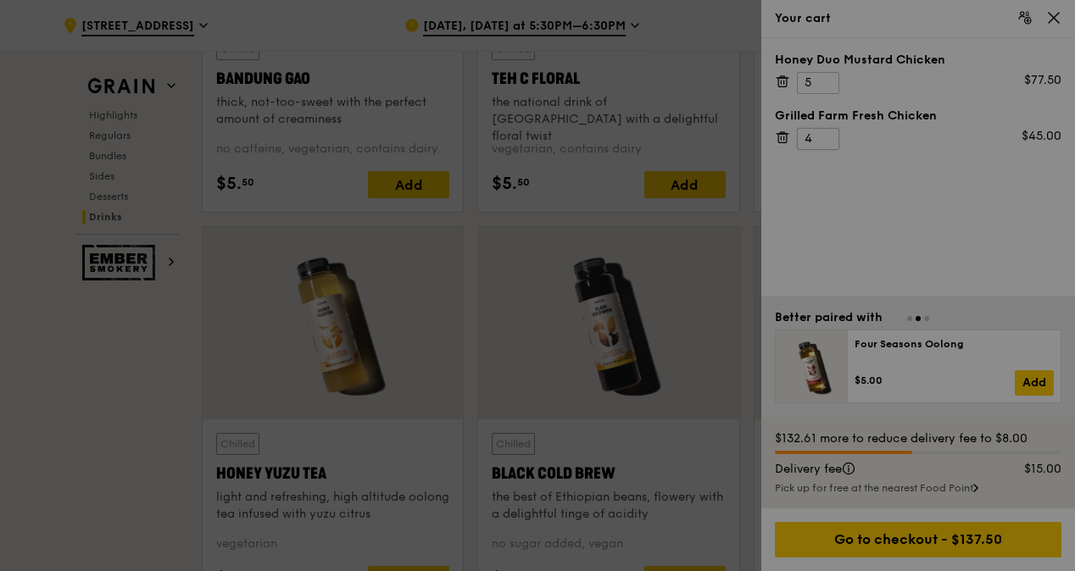
click at [825, 132] on div at bounding box center [537, 285] width 1075 height 571
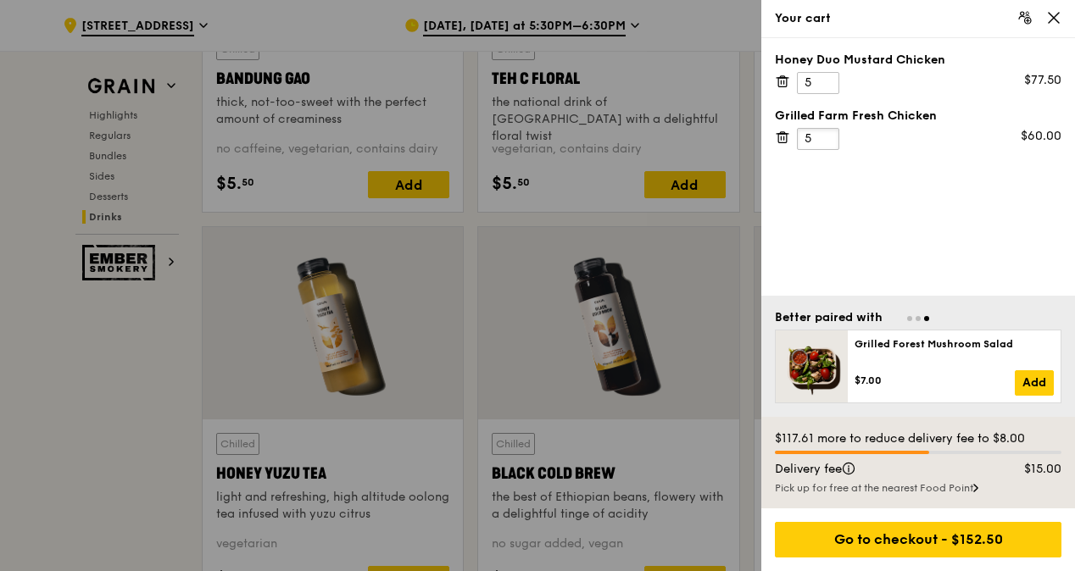
type input "5"
click at [825, 132] on input "5" at bounding box center [818, 139] width 42 height 22
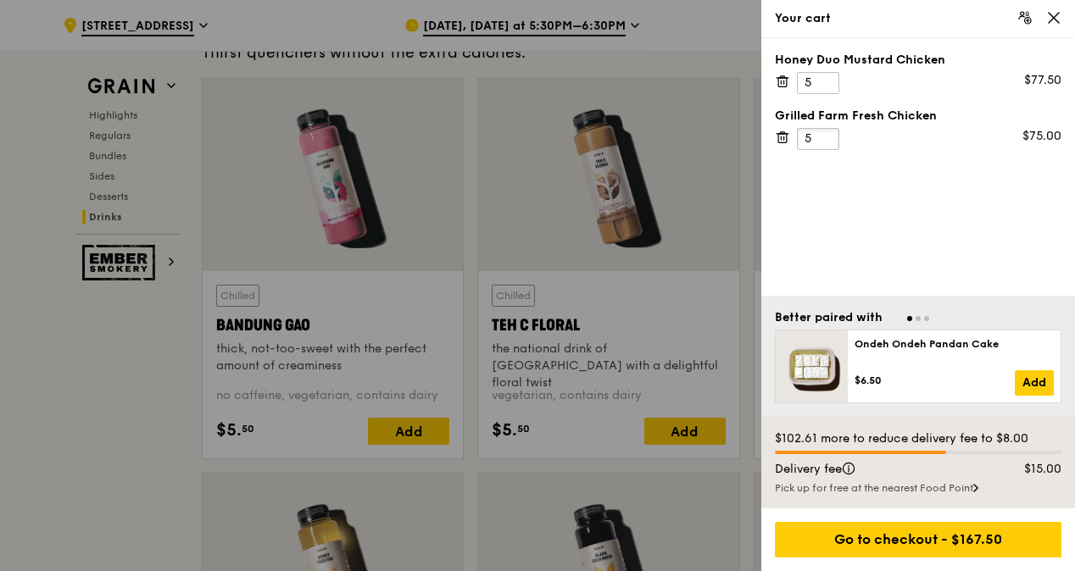
scroll to position [5897, 0]
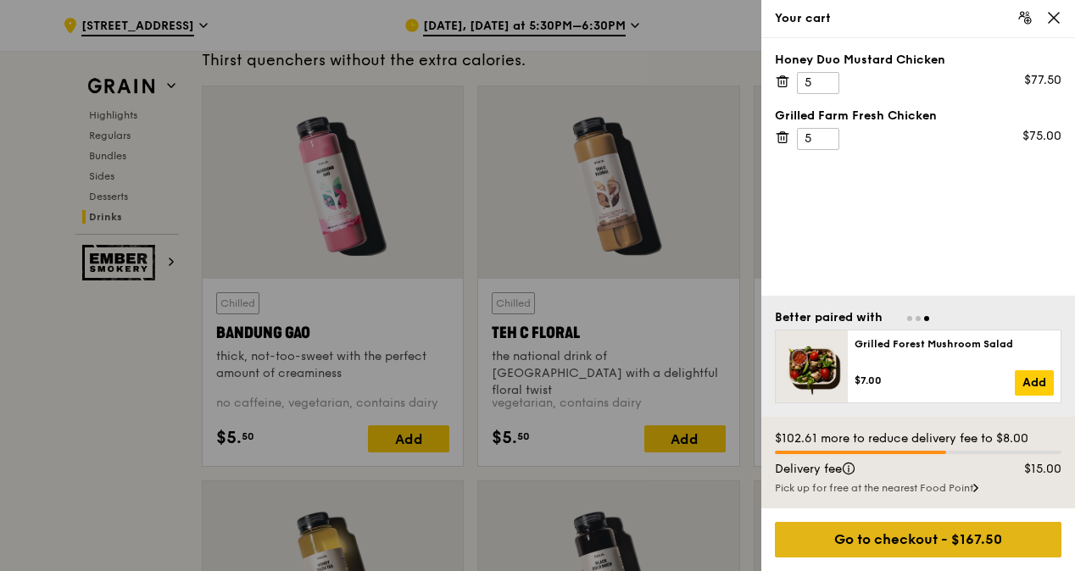
click at [995, 538] on div "Go to checkout - $167.50" at bounding box center [918, 540] width 287 height 36
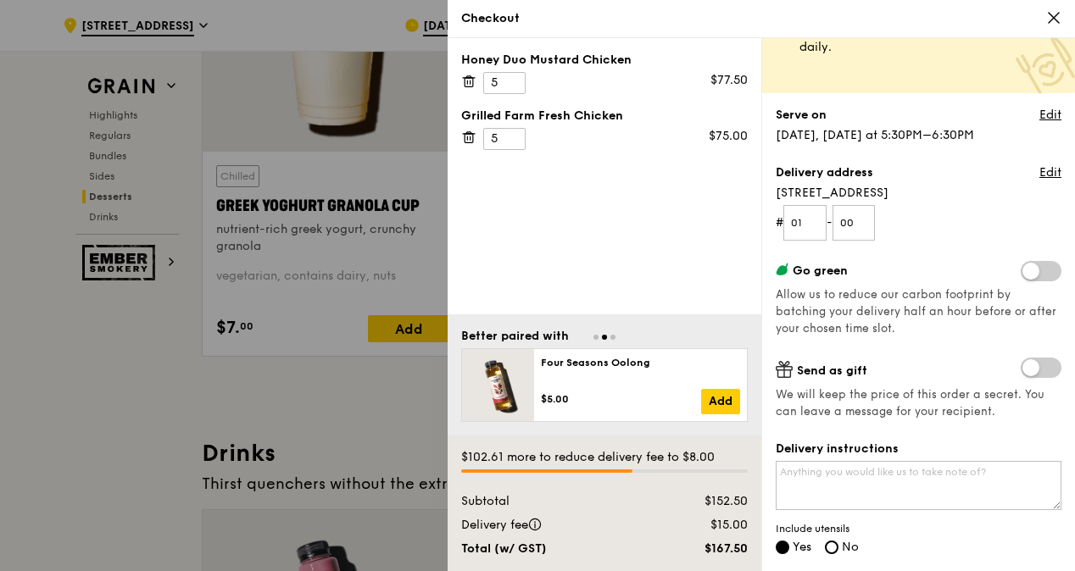
scroll to position [85, 0]
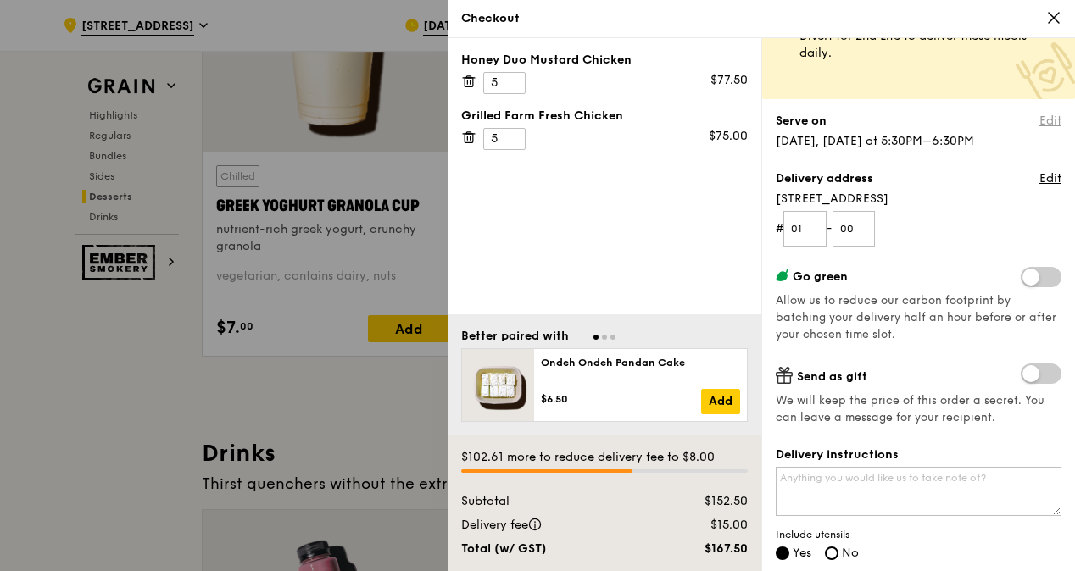
click at [1039, 121] on link "Edit" at bounding box center [1050, 121] width 22 height 17
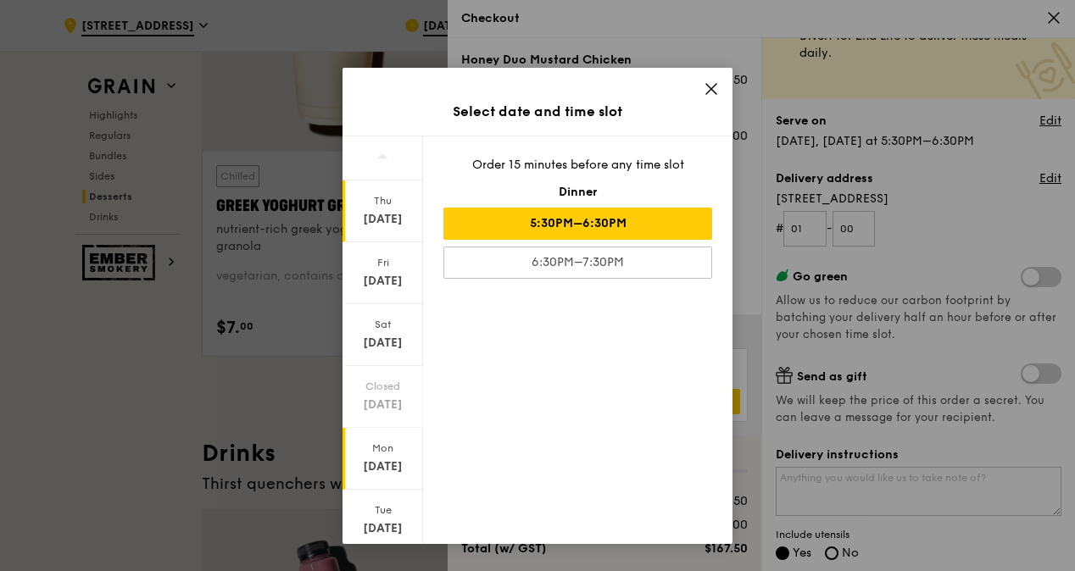
click at [389, 461] on div "[DATE]" at bounding box center [382, 467] width 75 height 17
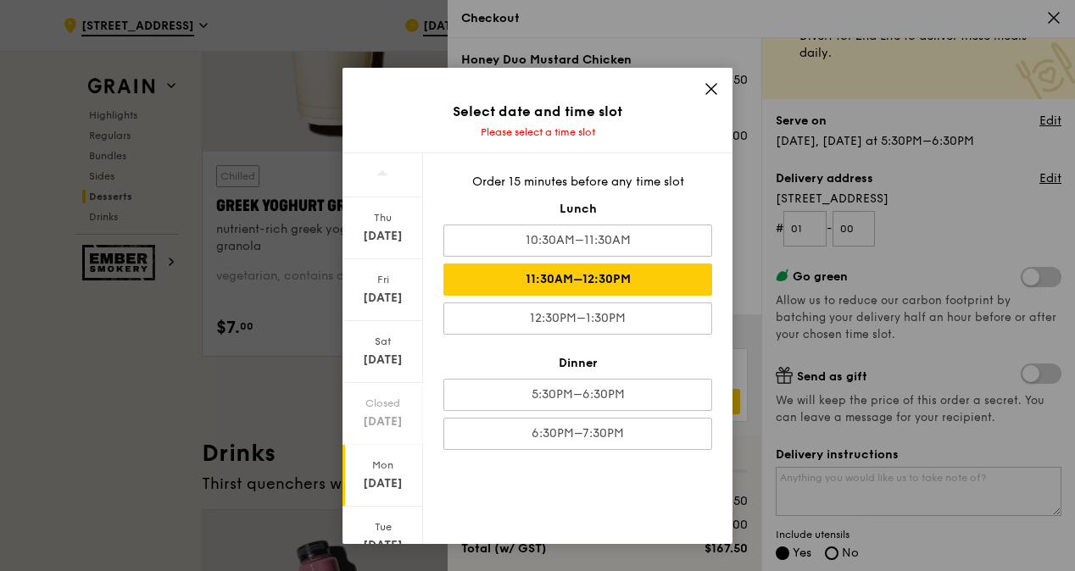
click at [580, 274] on div "11:30AM–12:30PM" at bounding box center [577, 280] width 269 height 32
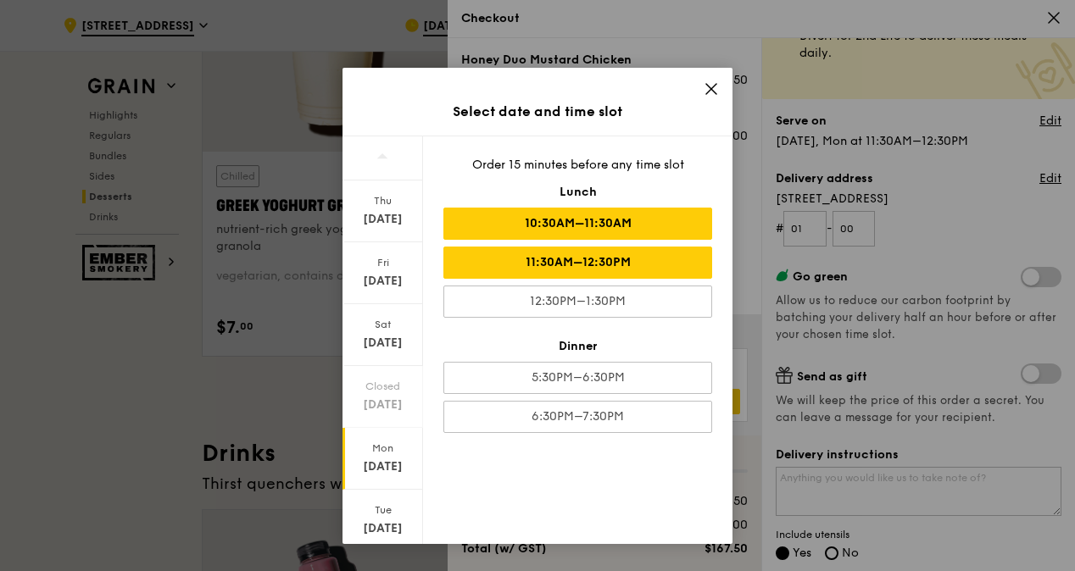
click at [575, 227] on div "10:30AM–11:30AM" at bounding box center [577, 224] width 269 height 32
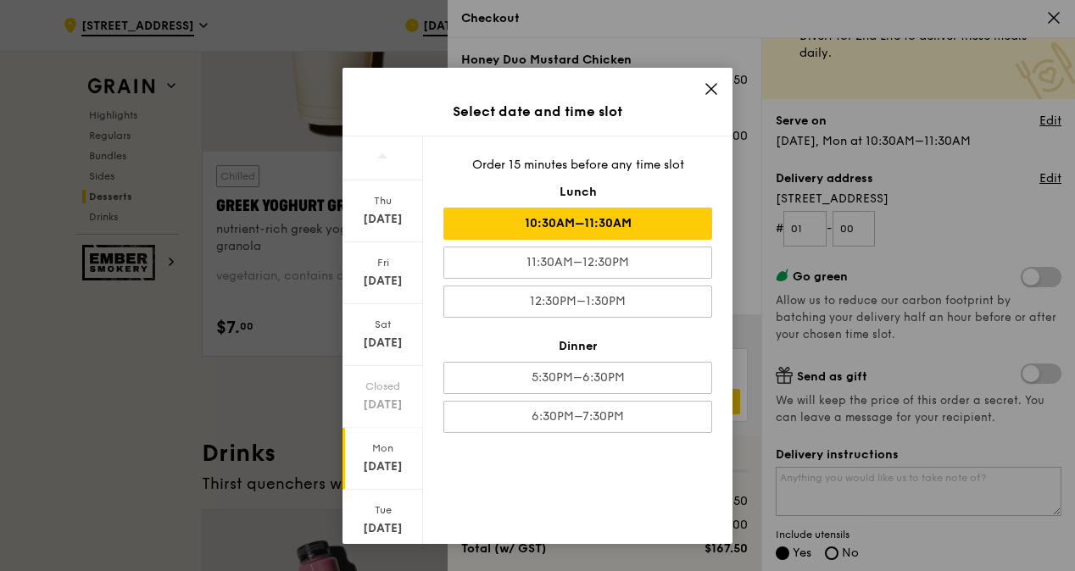
click at [709, 86] on icon at bounding box center [711, 89] width 10 height 10
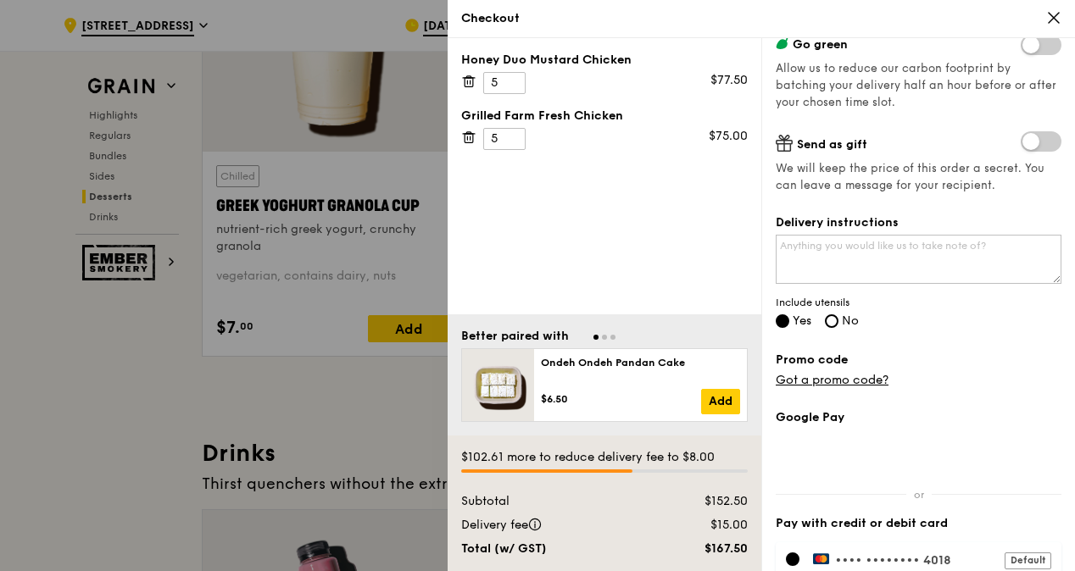
scroll to position [339, 0]
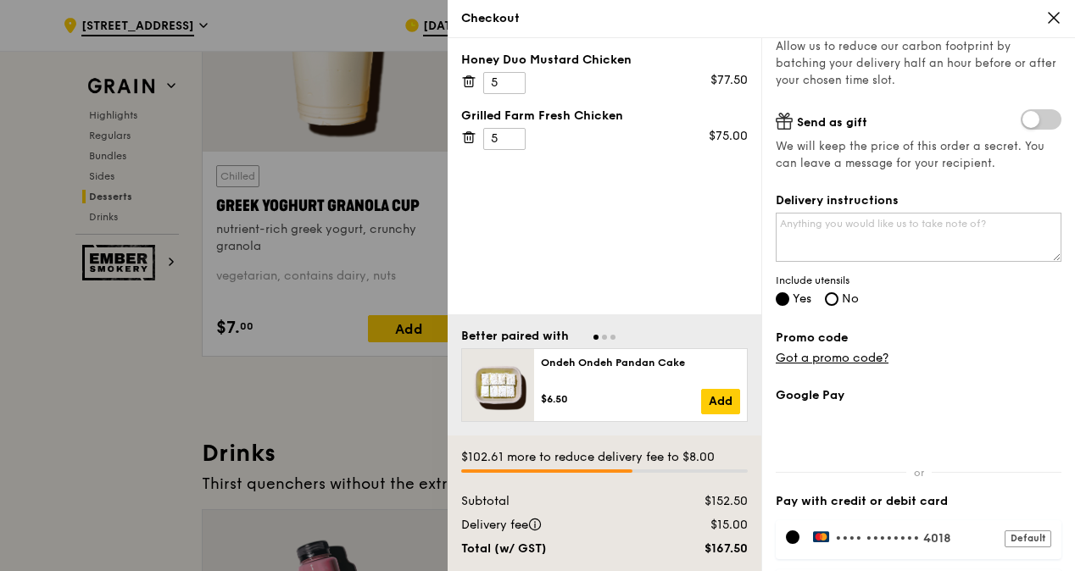
click at [919, 526] on div "•••• •••• •••• 4018 Default" at bounding box center [919, 540] width 286 height 39
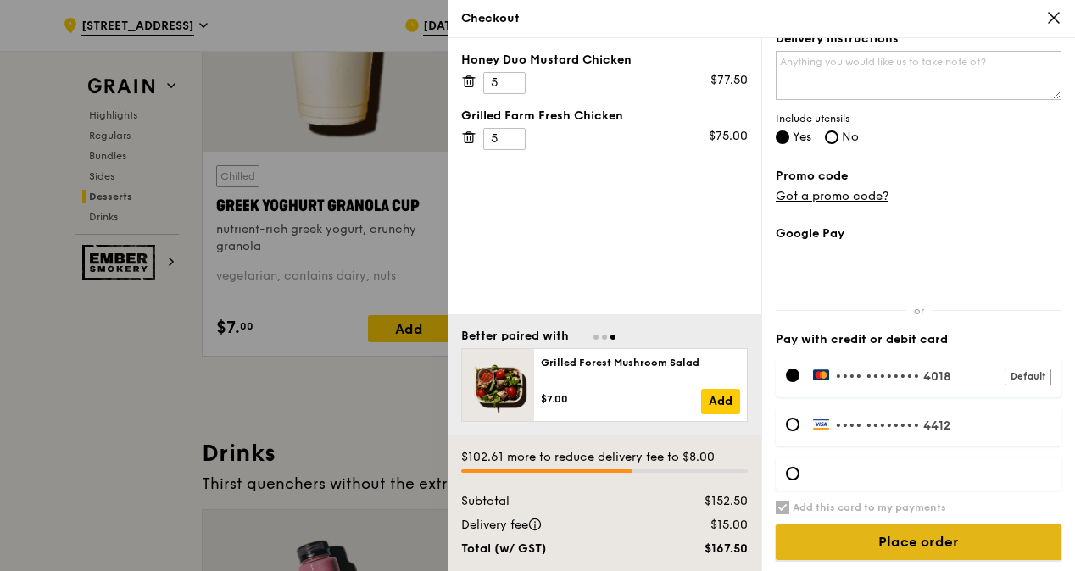
click at [904, 541] on input "Place order" at bounding box center [919, 543] width 286 height 36
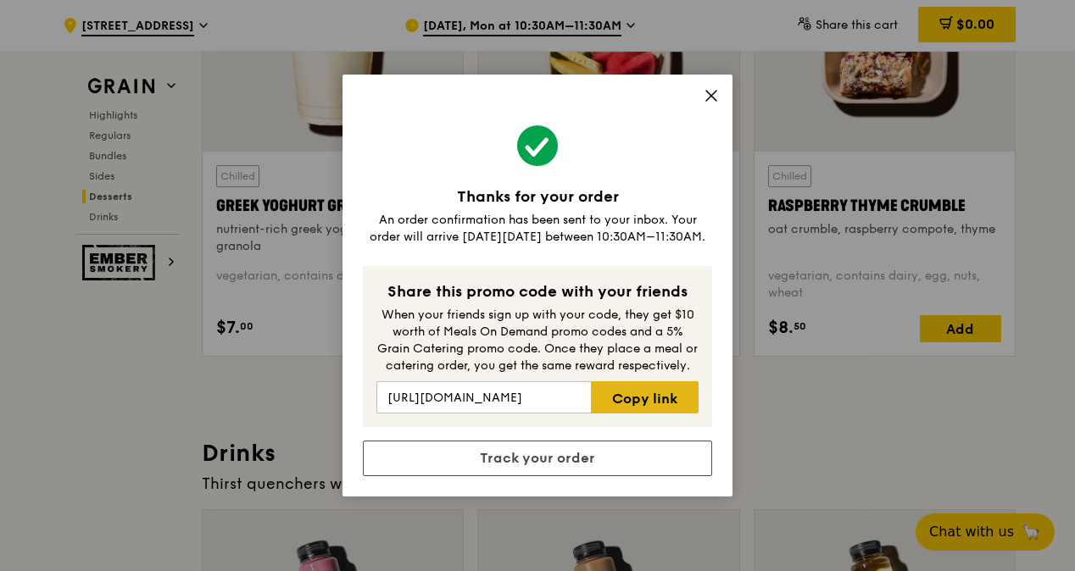
click at [670, 405] on link "Copy link" at bounding box center [645, 398] width 108 height 32
click at [719, 97] on div "Thanks for your order An order confirmation has been sent to your inbox. Your o…" at bounding box center [538, 286] width 390 height 422
click at [712, 97] on icon at bounding box center [711, 96] width 10 height 10
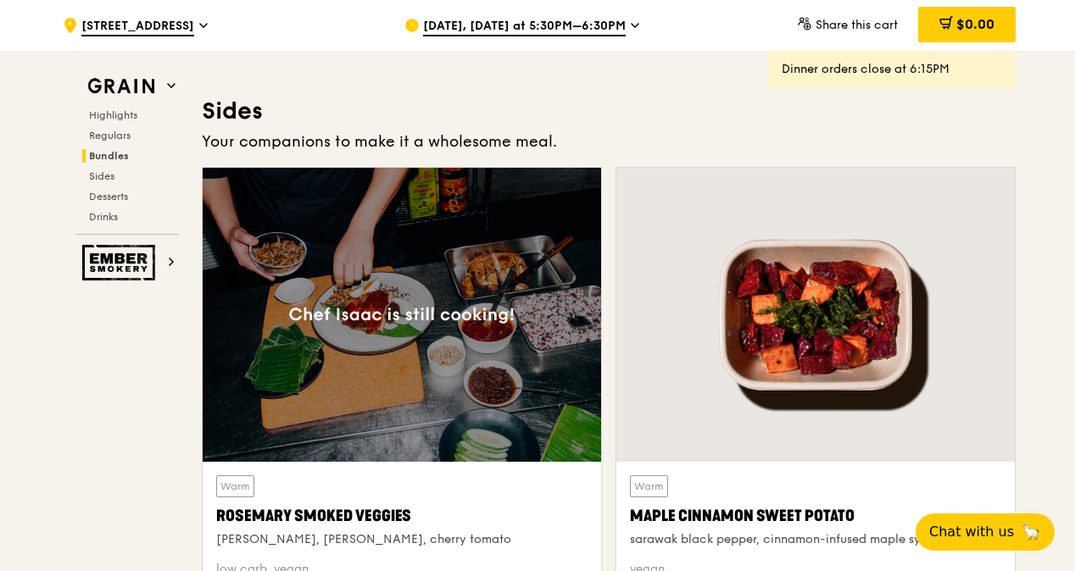
scroll to position [3692, 0]
